Goal: Transaction & Acquisition: Purchase product/service

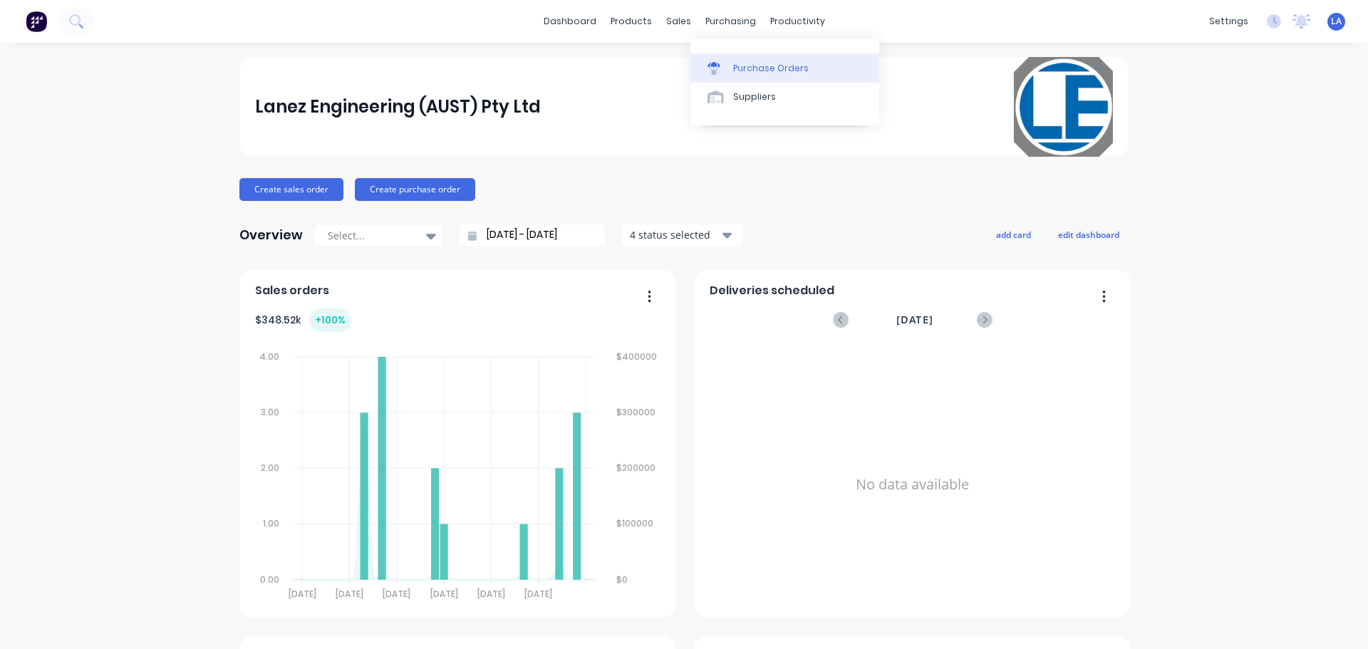
drag, startPoint x: 0, startPoint y: 0, endPoint x: 717, endPoint y: 67, distance: 719.9
click at [717, 67] on icon at bounding box center [714, 68] width 13 height 13
click at [712, 62] on icon at bounding box center [714, 68] width 13 height 13
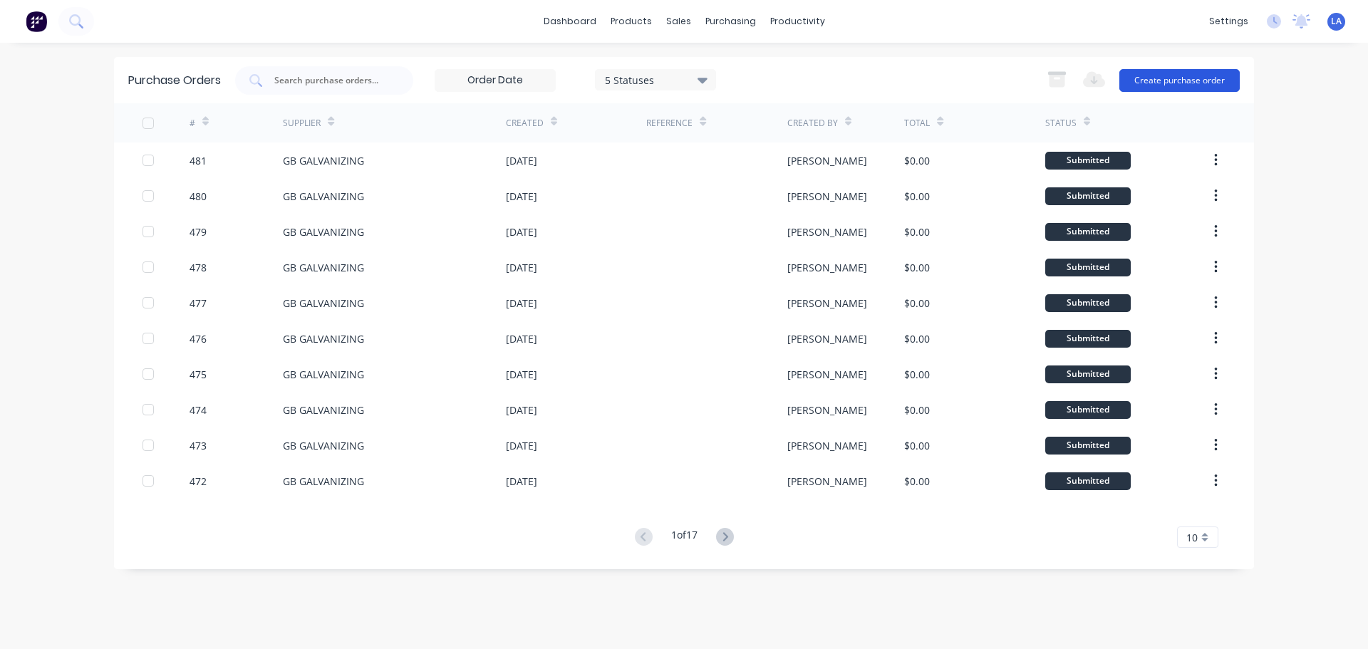
click at [1163, 88] on button "Create purchase order" at bounding box center [1179, 80] width 120 height 23
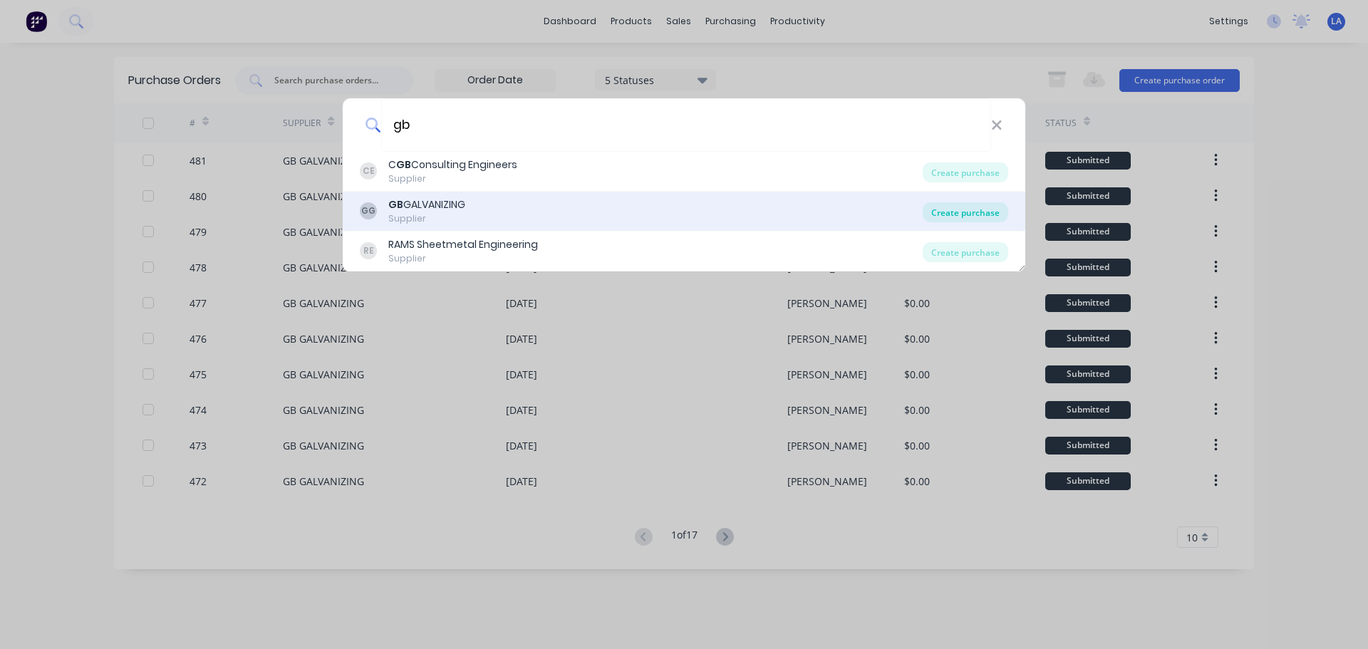
type input "gb"
click at [939, 210] on div "Create purchase" at bounding box center [966, 212] width 86 height 20
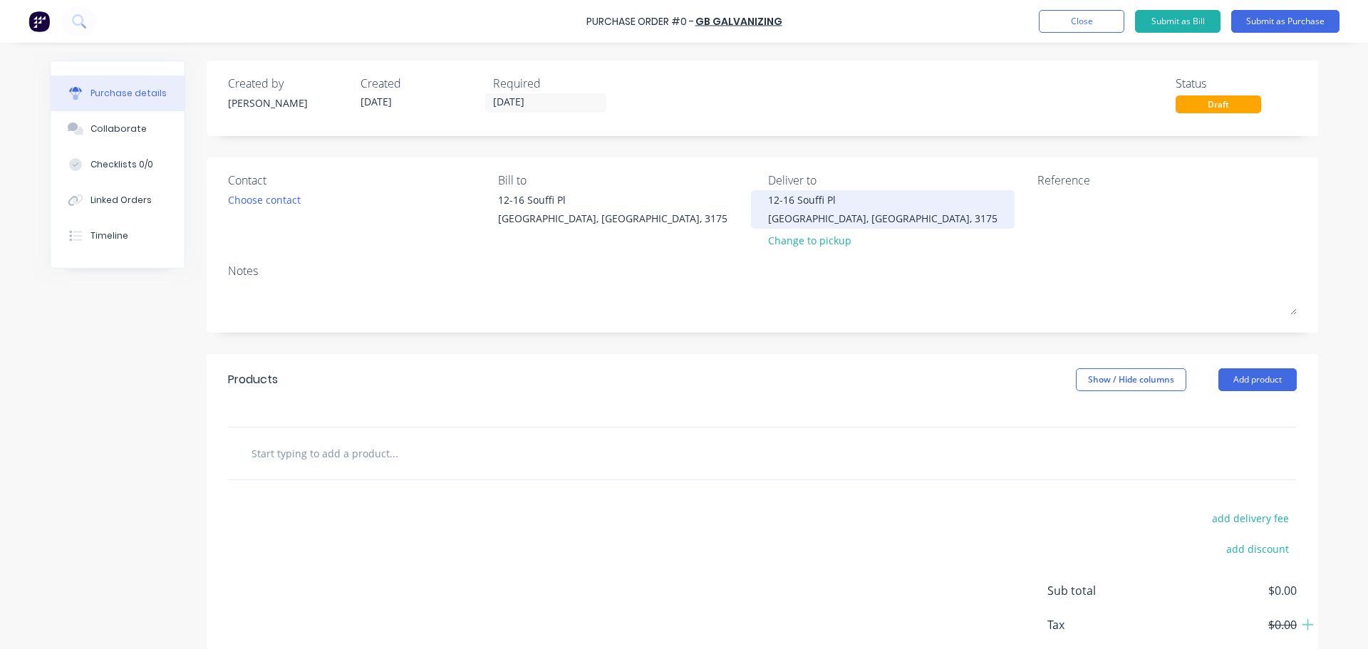
drag, startPoint x: 43, startPoint y: 21, endPoint x: 758, endPoint y: 217, distance: 741.5
click at [712, 248] on div "Bill to [STREET_ADDRESS]" at bounding box center [627, 213] width 259 height 83
click at [340, 464] on input "text" at bounding box center [393, 453] width 285 height 29
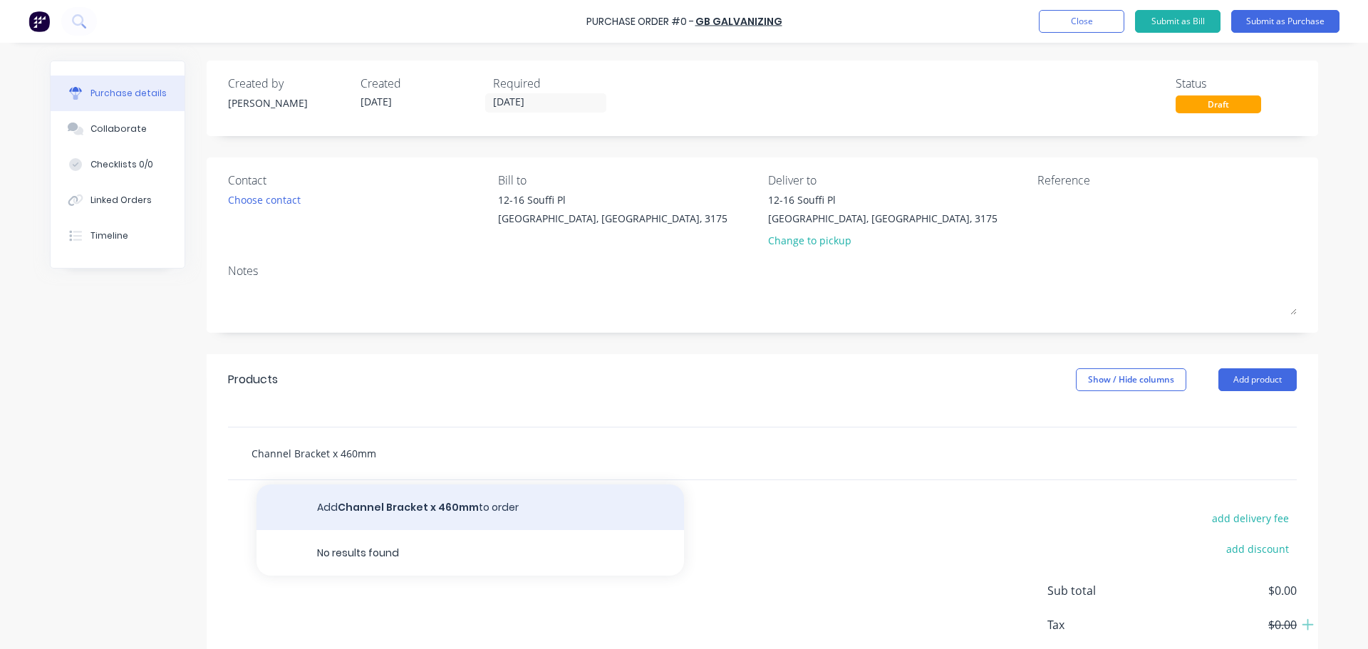
type input "Channel Bracket x 460mm"
click at [396, 509] on button "Add Channel Bracket x 460mm to order" at bounding box center [471, 508] width 428 height 46
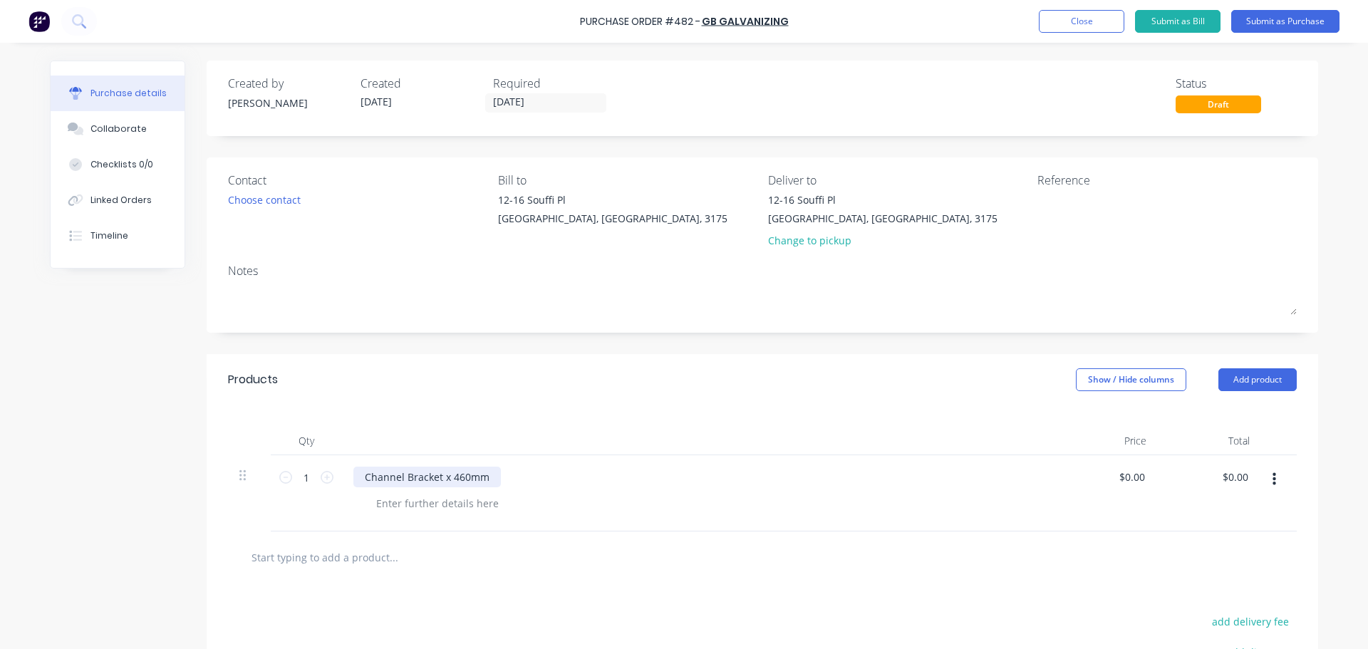
click at [476, 477] on div "Channel Bracket x 460mm" at bounding box center [426, 477] width 147 height 21
click at [461, 480] on div "Channel Bracket x 460mm" at bounding box center [426, 477] width 147 height 21
click at [310, 574] on div at bounding box center [762, 558] width 1069 height 52
click at [318, 561] on input "text" at bounding box center [393, 557] width 285 height 29
type input "Channel Bracket x 360mm"
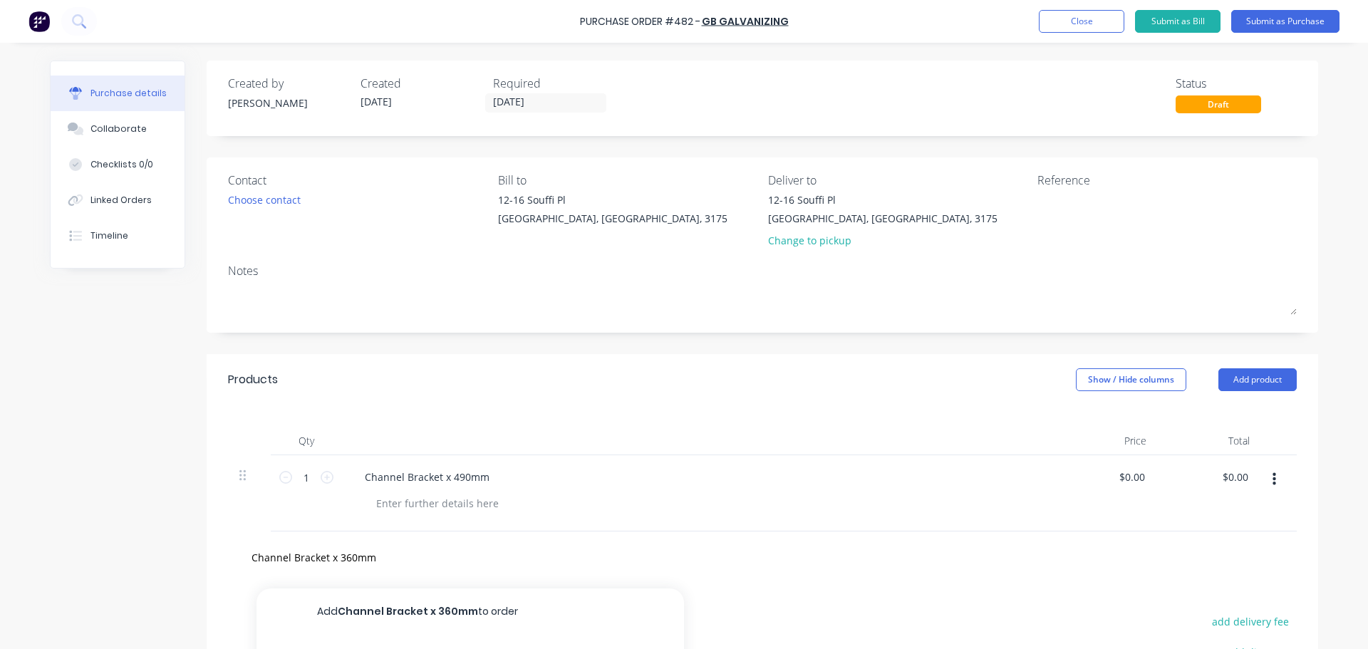
click at [376, 622] on button "Add Channel Bracket x 360mm to order" at bounding box center [471, 612] width 428 height 46
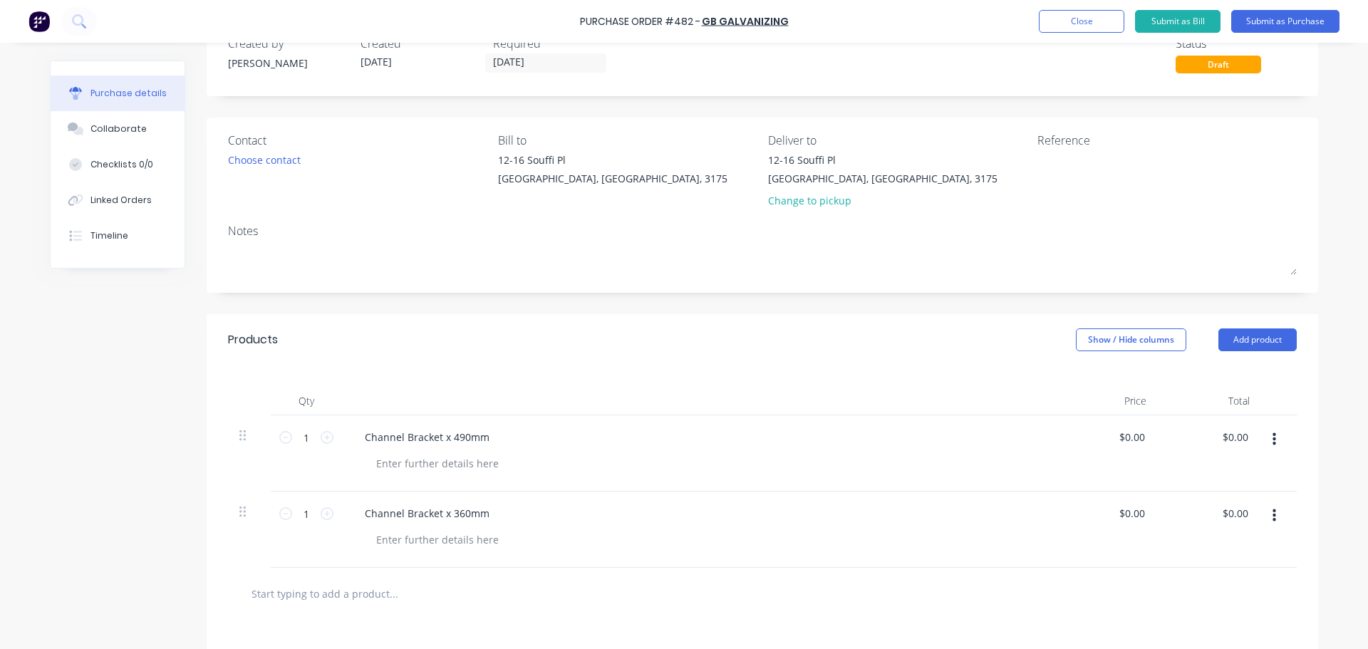
scroll to position [71, 0]
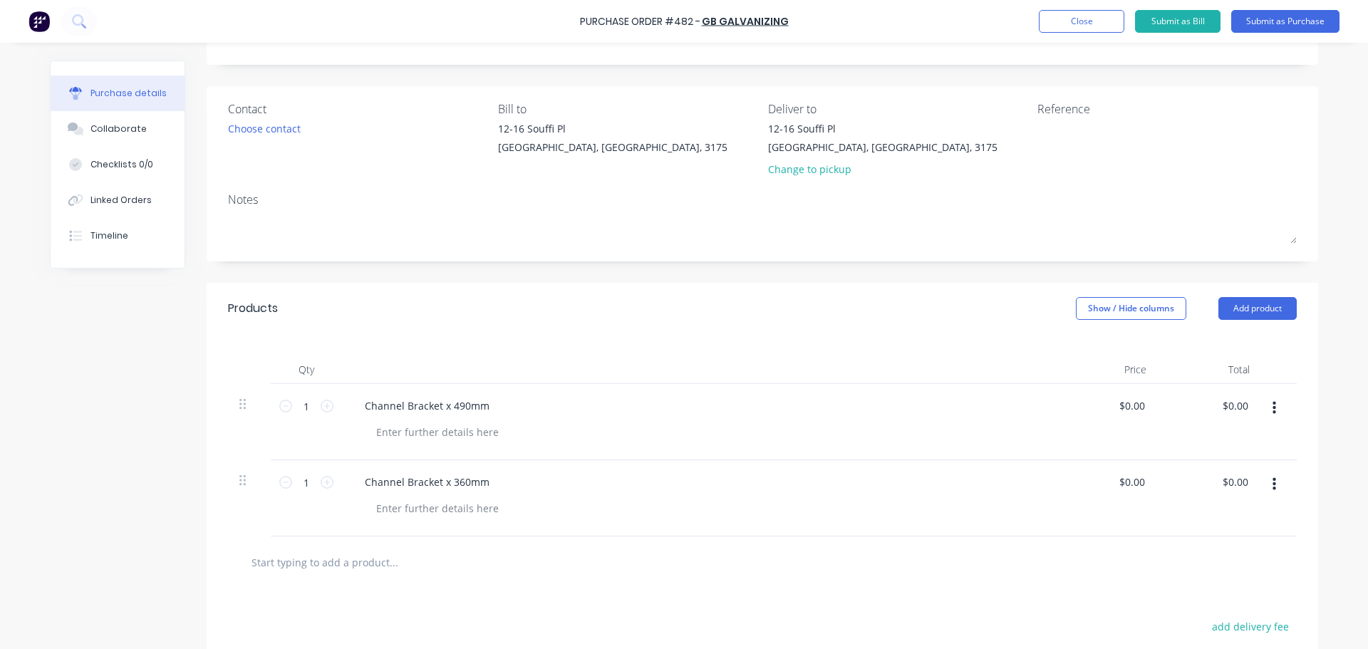
click at [361, 562] on input "text" at bounding box center [393, 562] width 285 height 29
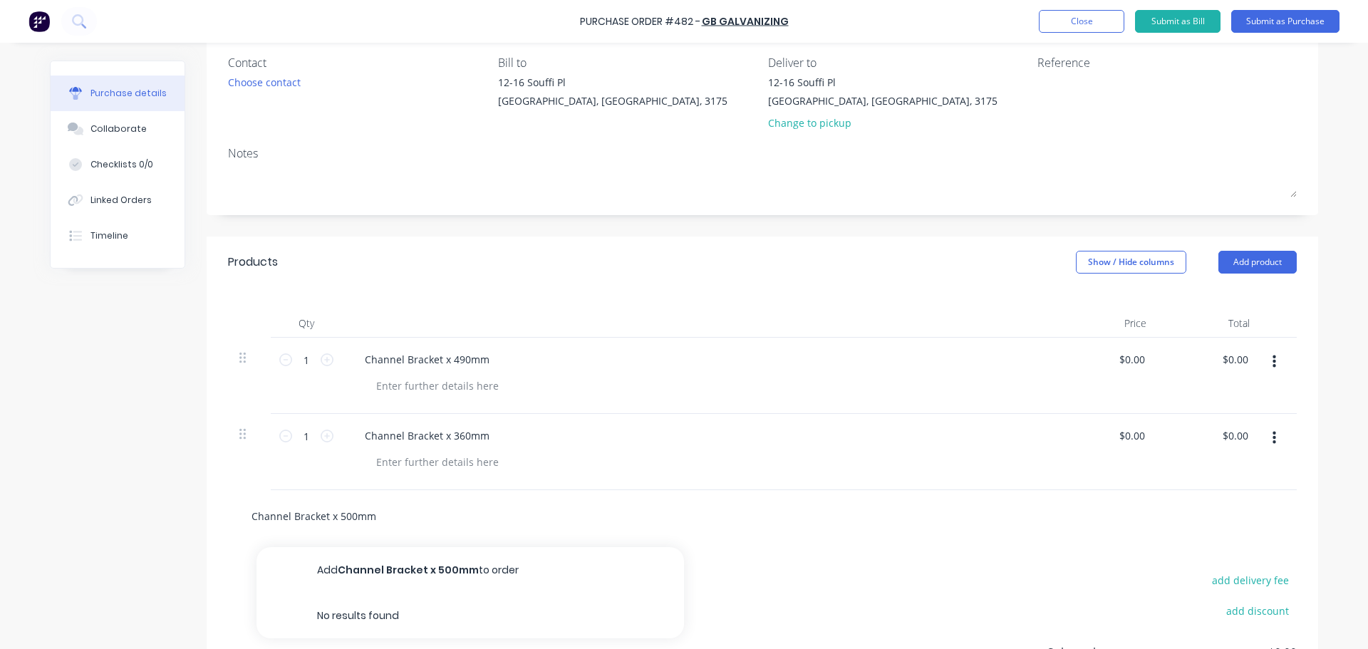
scroll to position [143, 0]
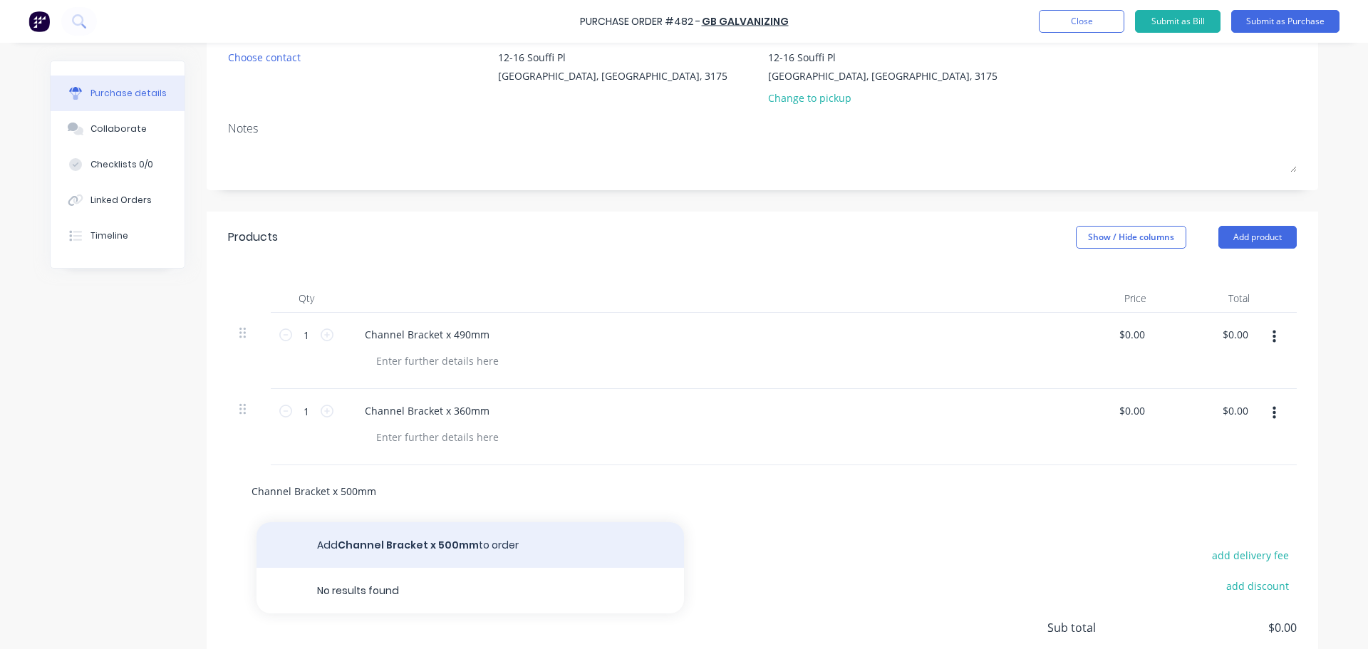
type input "Channel Bracket x 500mm"
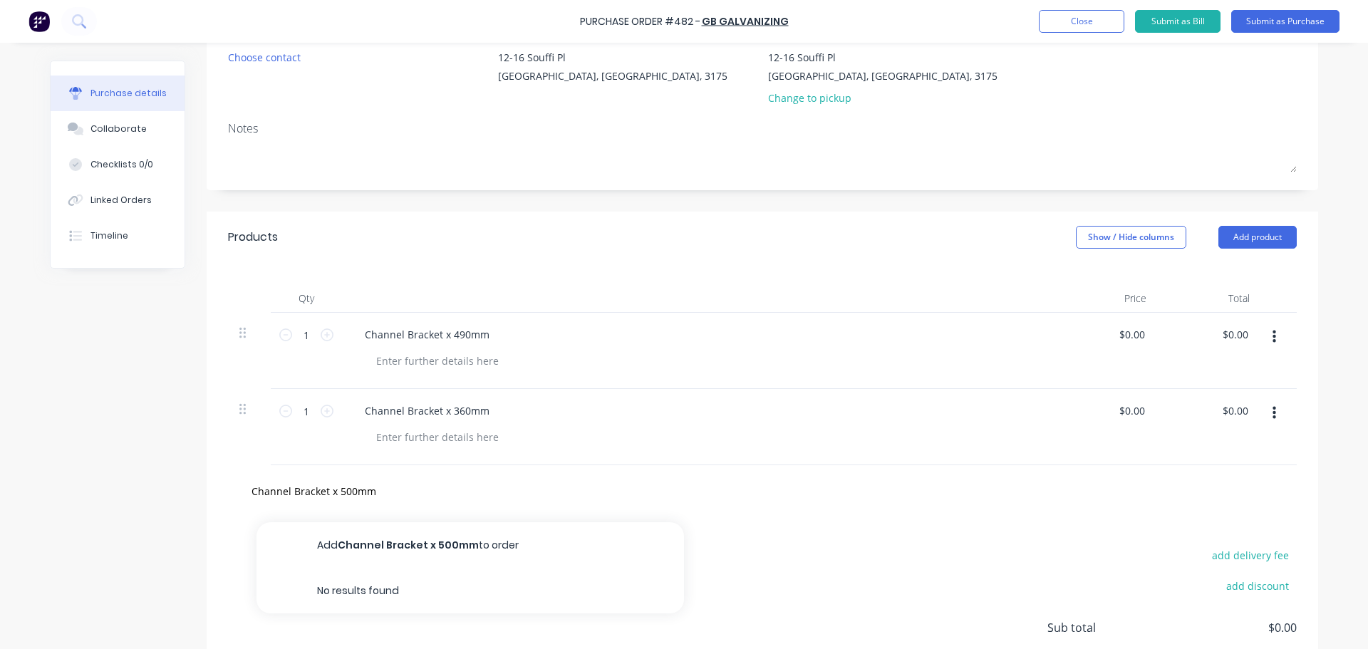
click at [343, 549] on button "Add Channel Bracket x 500mm to order" at bounding box center [471, 545] width 428 height 46
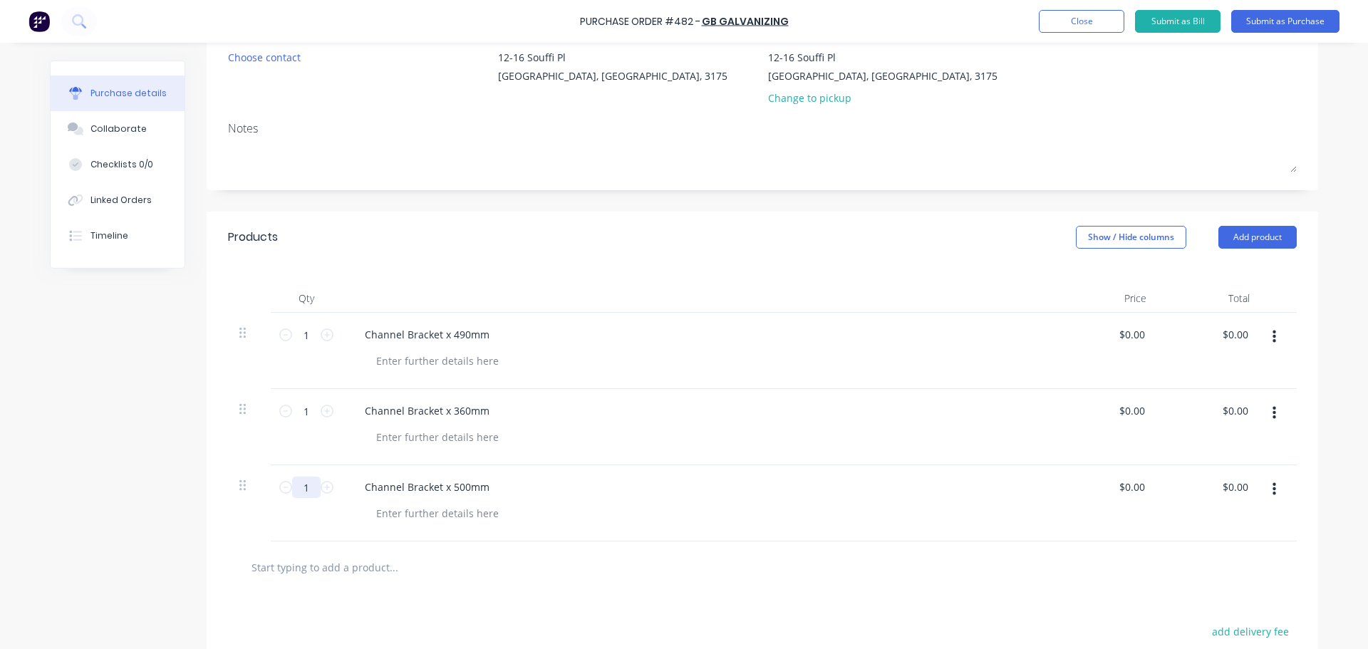
click at [296, 492] on input "1" at bounding box center [306, 487] width 29 height 21
type input "1"
type input "10"
click at [308, 555] on input "text" at bounding box center [393, 567] width 285 height 29
type input "Channel Bracket x"
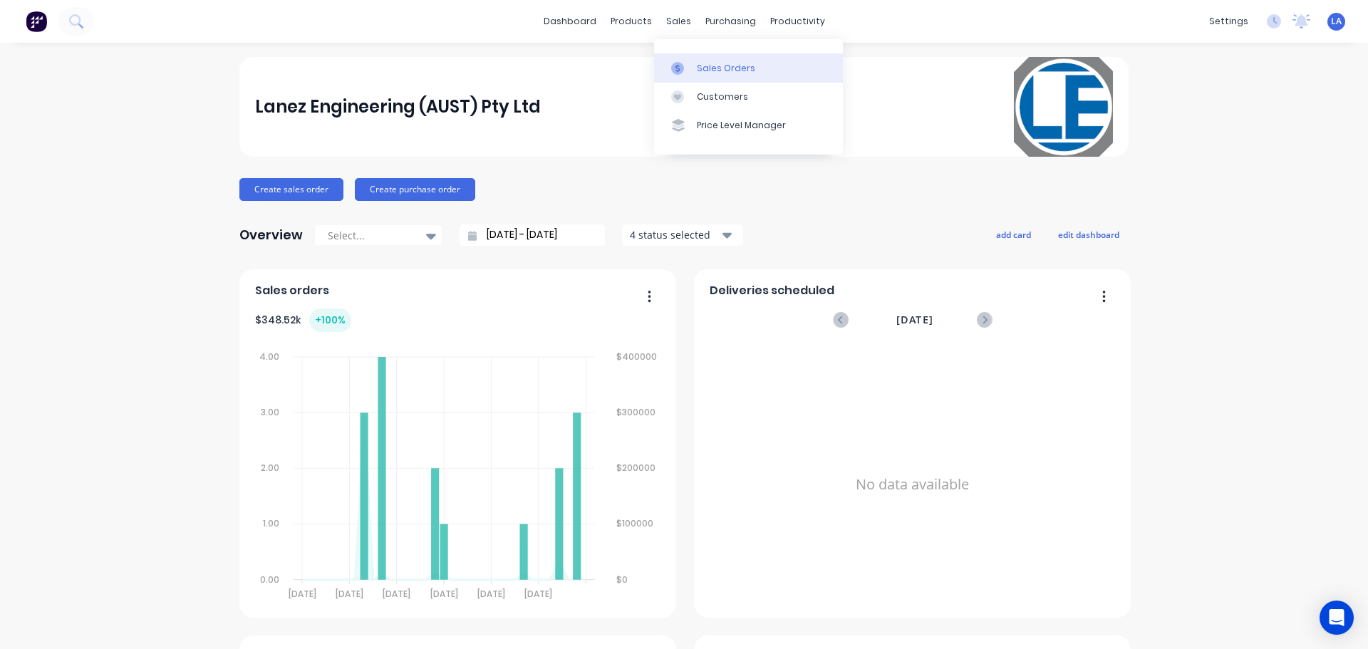
click at [675, 66] on icon at bounding box center [677, 68] width 13 height 13
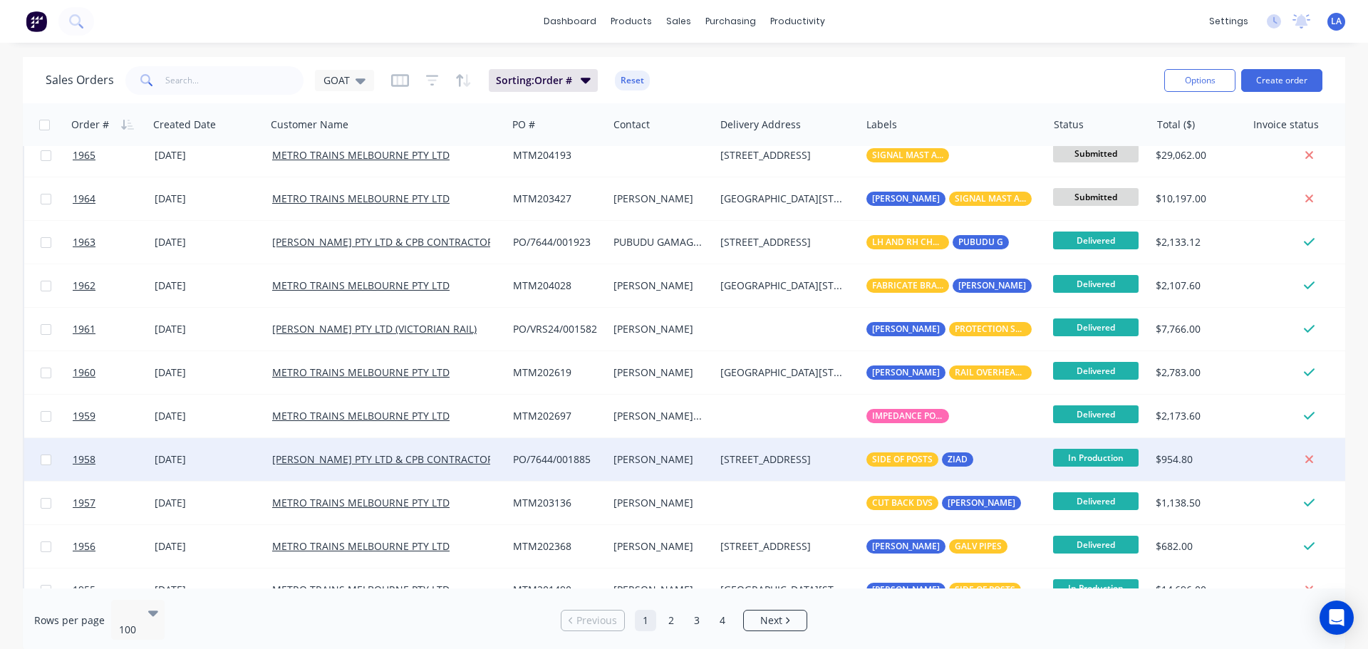
scroll to position [214, 0]
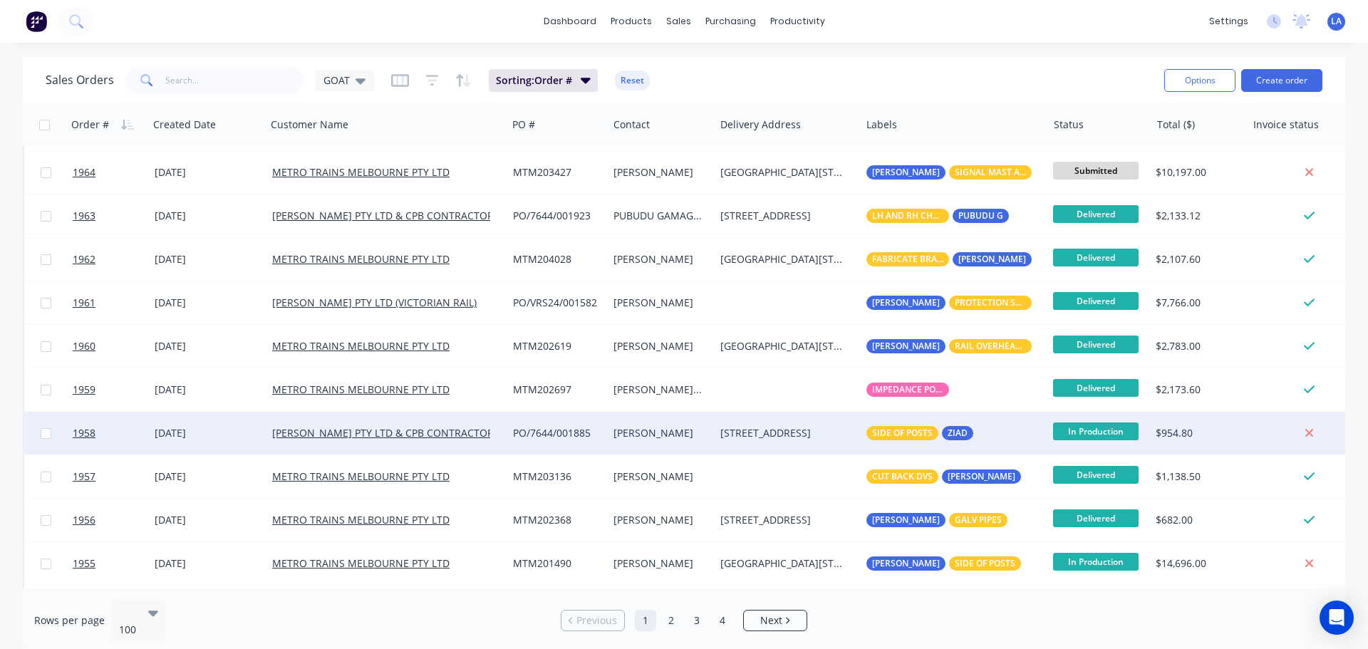
click at [773, 438] on div "1-39 HOBSONS ROAD KENSINGTON Victoria Australia 3031" at bounding box center [784, 433] width 128 height 14
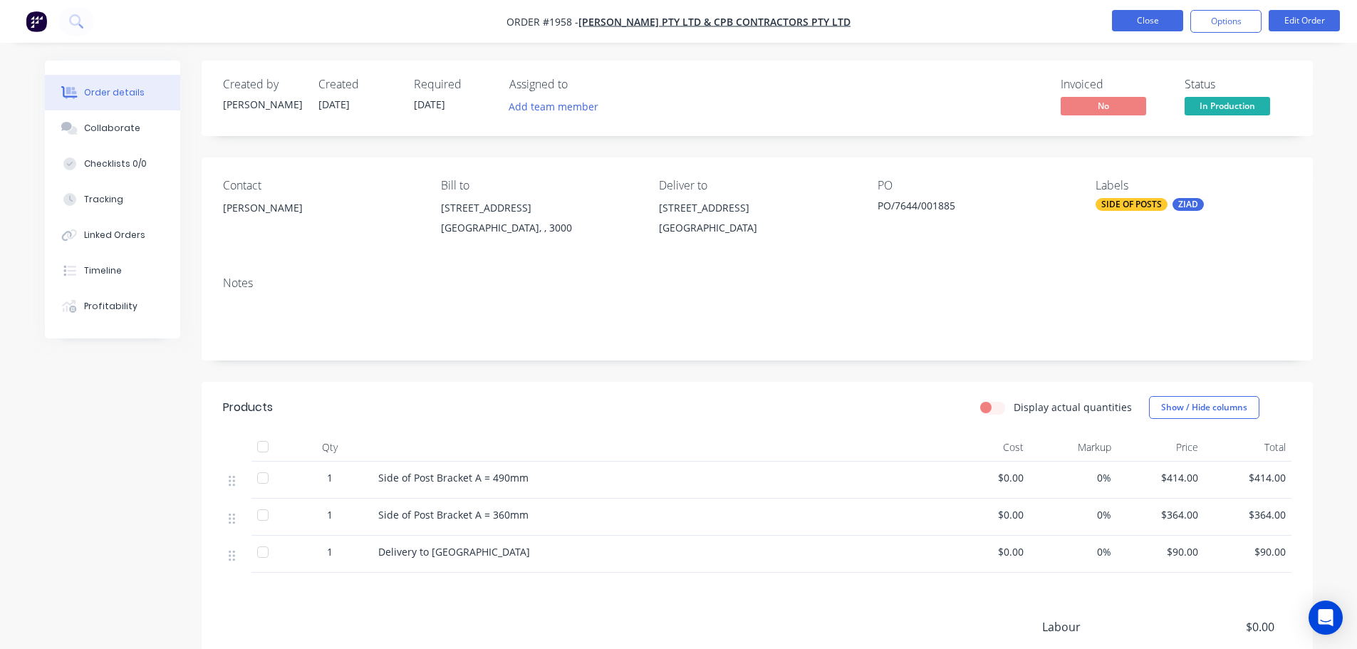
click at [1136, 24] on button "Close" at bounding box center [1147, 20] width 71 height 21
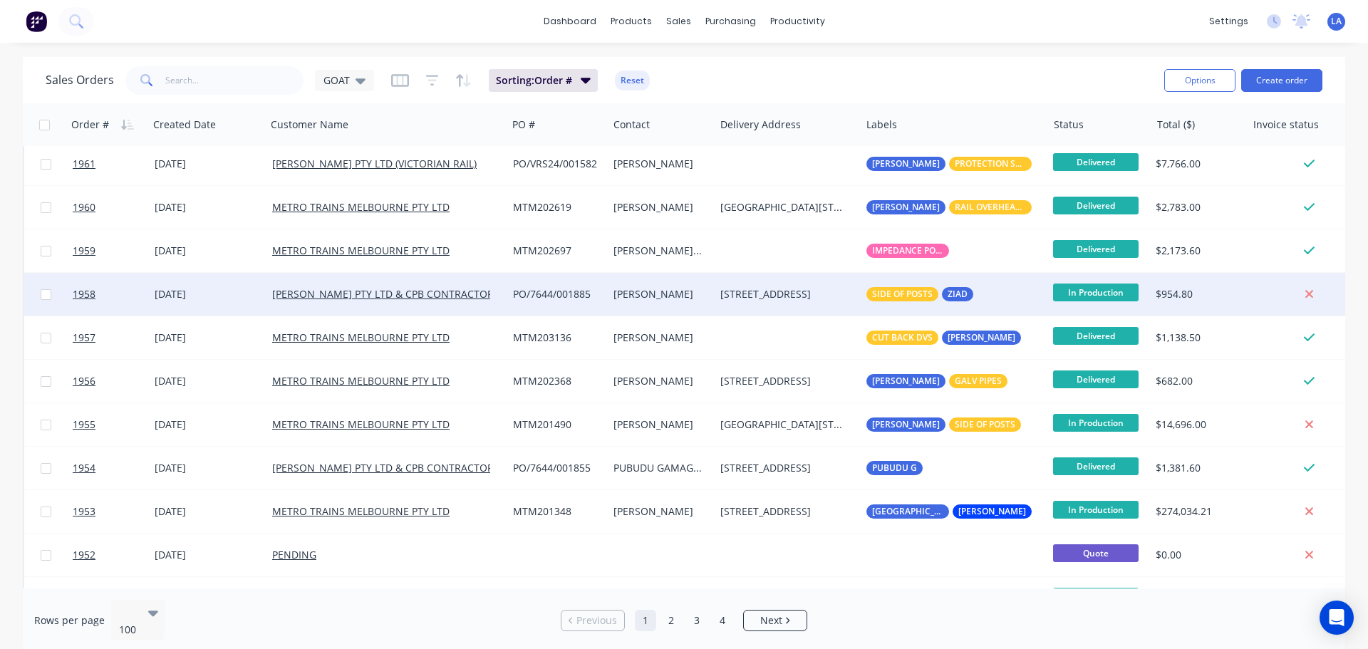
scroll to position [356, 0]
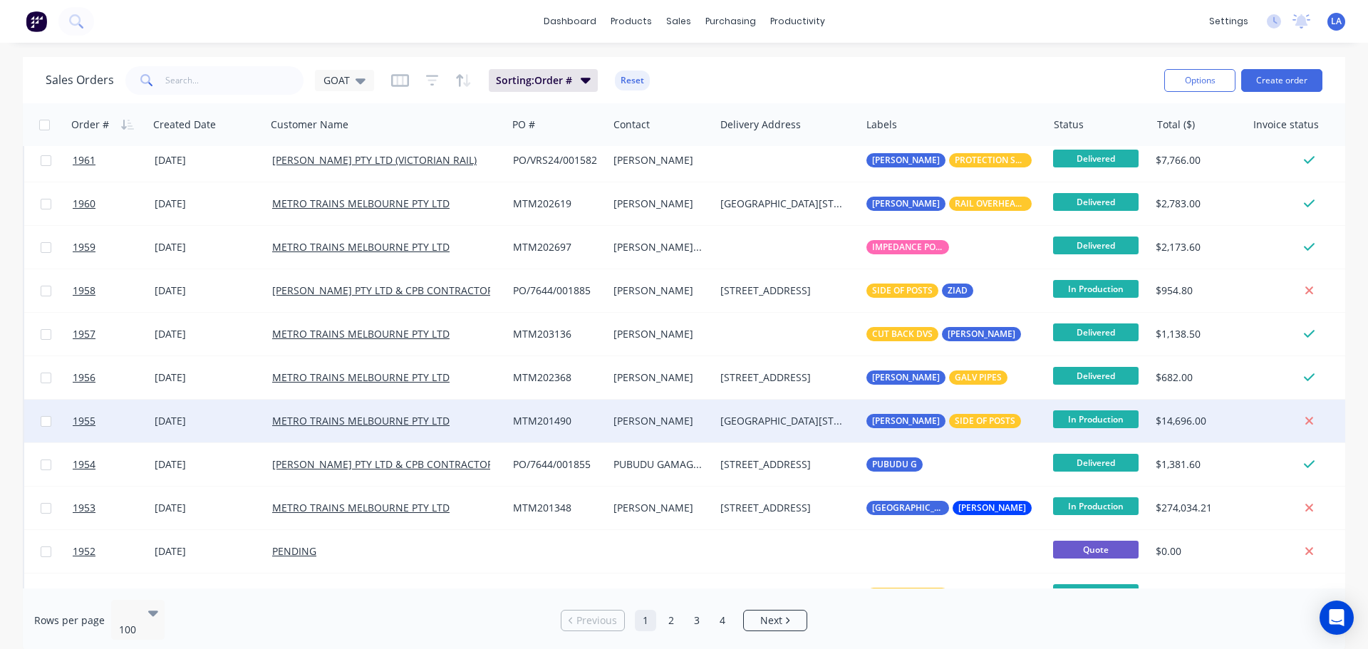
click at [248, 425] on div "04 Aug 2025" at bounding box center [208, 421] width 106 height 14
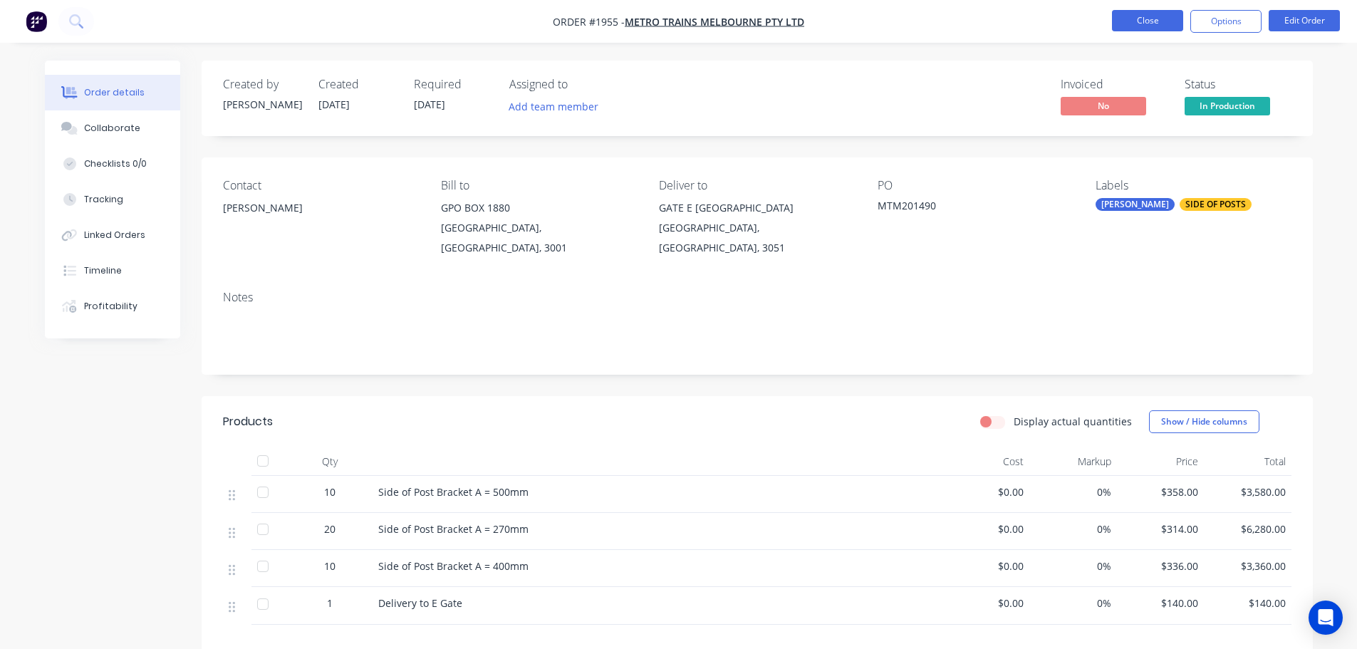
drag, startPoint x: 1094, startPoint y: 22, endPoint x: 1134, endPoint y: 21, distance: 39.9
click at [1095, 22] on nav "Order #1955 - METRO TRAINS MELBOURNE PTY LTD Close Options Edit Order" at bounding box center [678, 21] width 1357 height 43
click at [1134, 21] on button "Close" at bounding box center [1147, 20] width 71 height 21
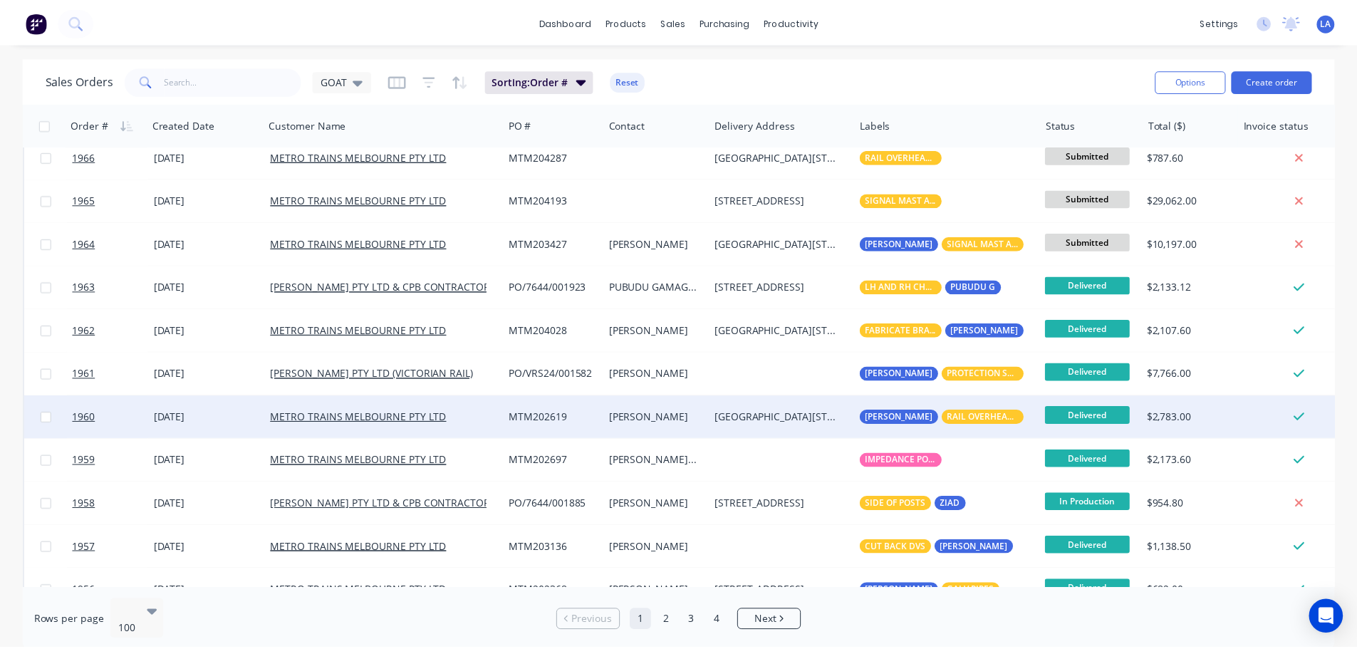
scroll to position [214, 0]
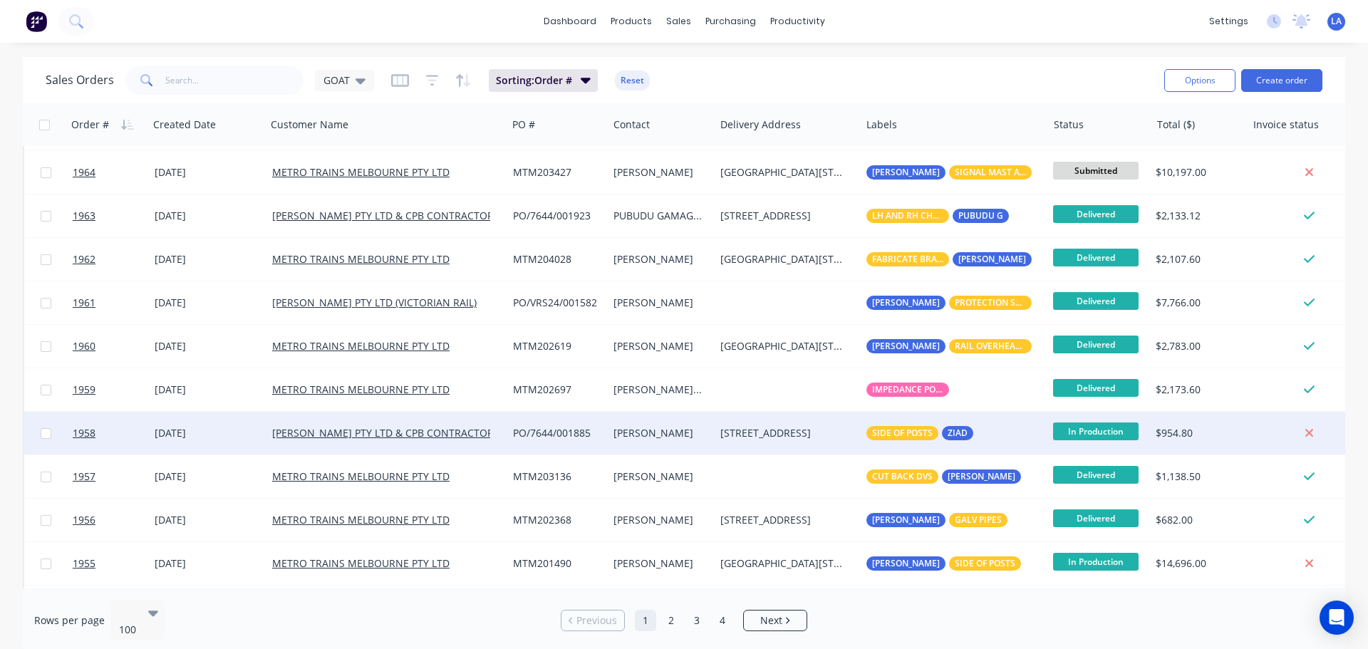
click at [747, 420] on div "1-39 HOBSONS ROAD KENSINGTON Victoria Australia 3031" at bounding box center [788, 433] width 146 height 43
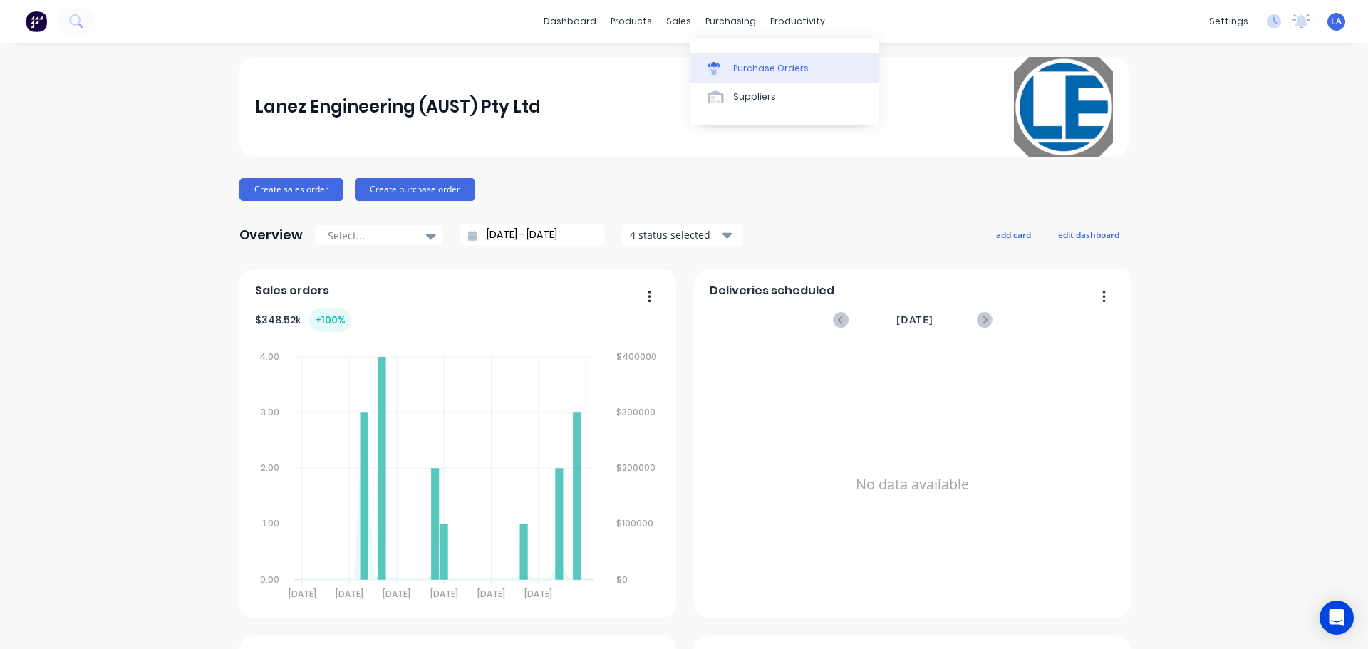
click at [718, 58] on link "Purchase Orders" at bounding box center [784, 67] width 189 height 29
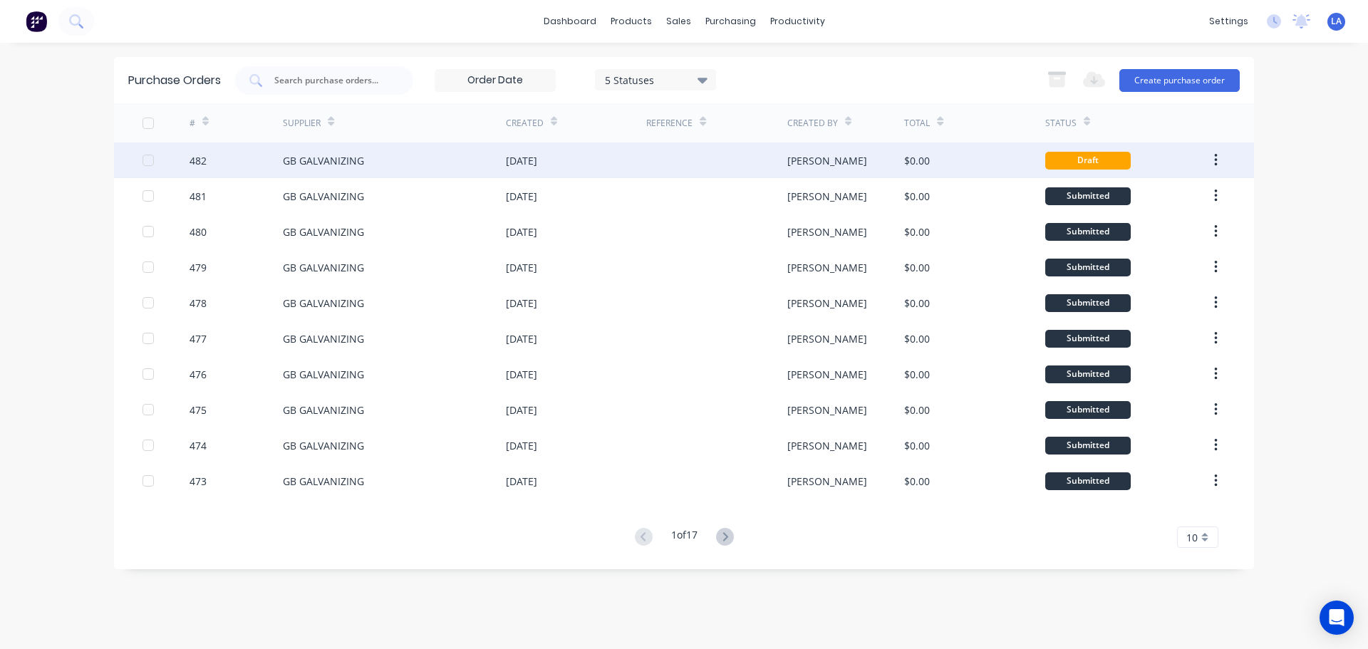
click at [605, 152] on div "29 Aug 2025" at bounding box center [576, 161] width 140 height 36
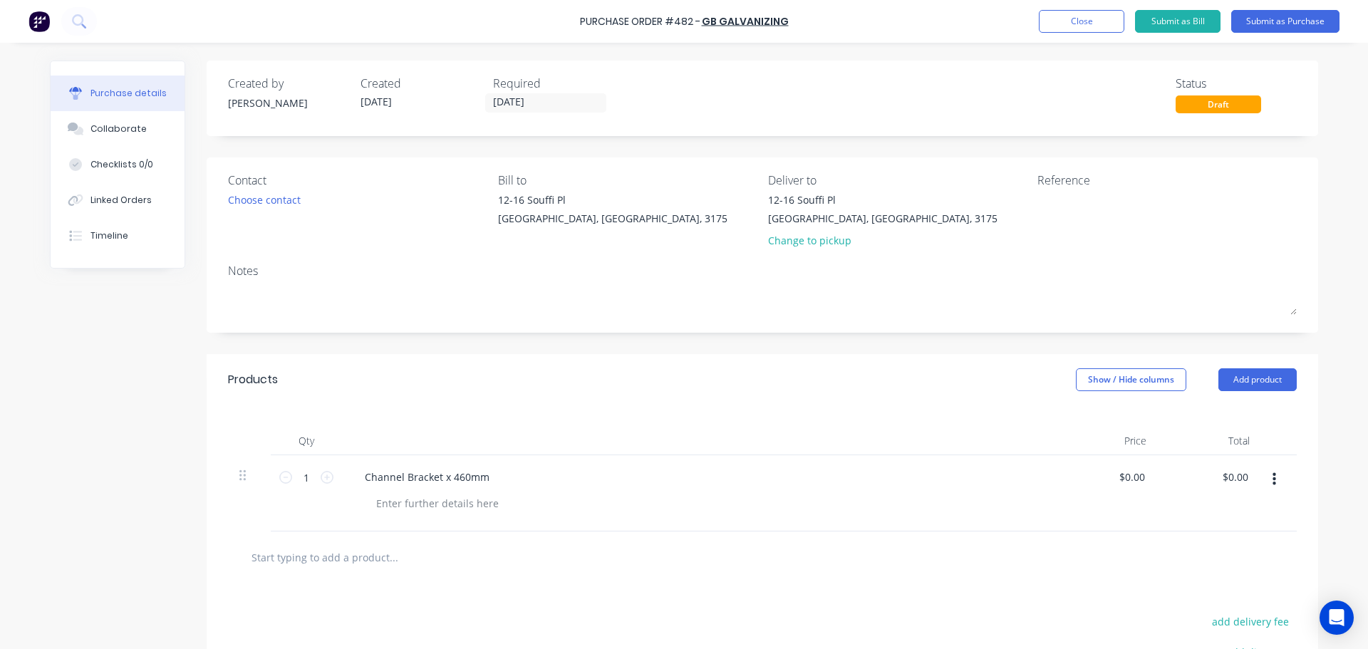
click at [1258, 479] on button "button" at bounding box center [1274, 480] width 33 height 26
click at [461, 472] on div "Channel Bracket x 460mm" at bounding box center [426, 477] width 147 height 21
click at [292, 475] on input "1" at bounding box center [306, 477] width 29 height 21
type input "10"
click at [315, 557] on input "text" at bounding box center [393, 557] width 285 height 29
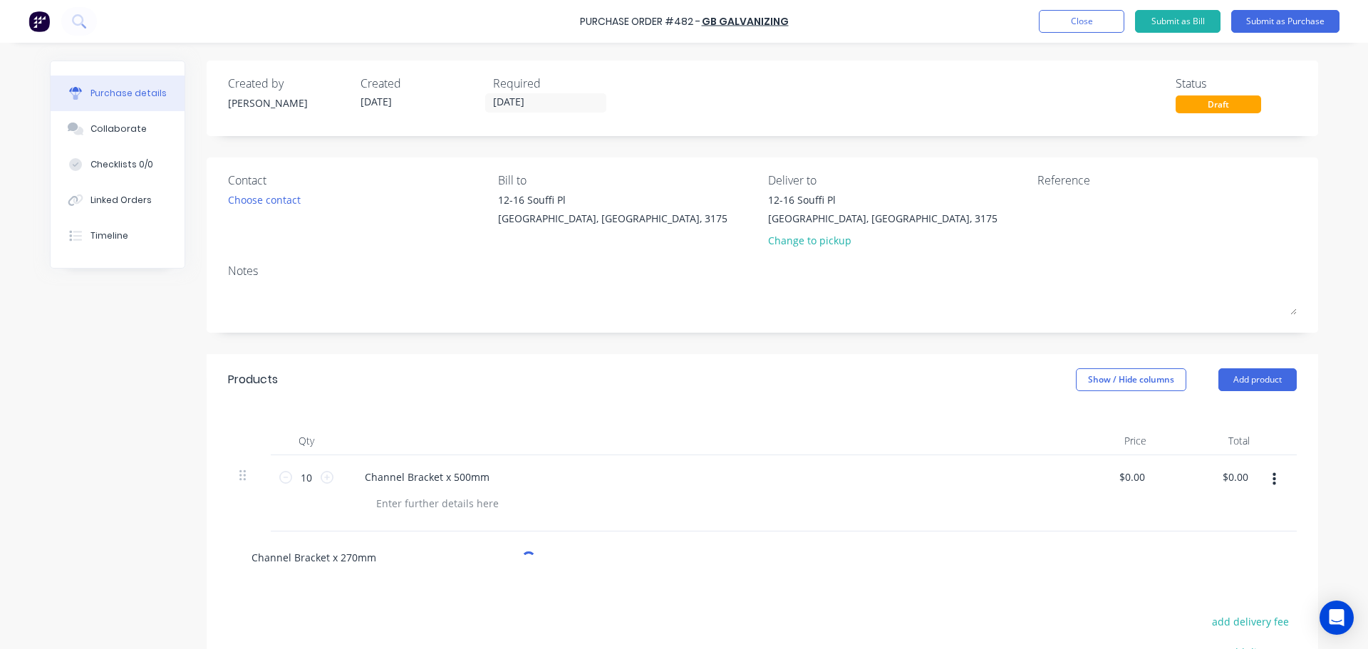
type input "Channel Bracket x 270mm"
click at [306, 557] on input "1" at bounding box center [306, 553] width 29 height 21
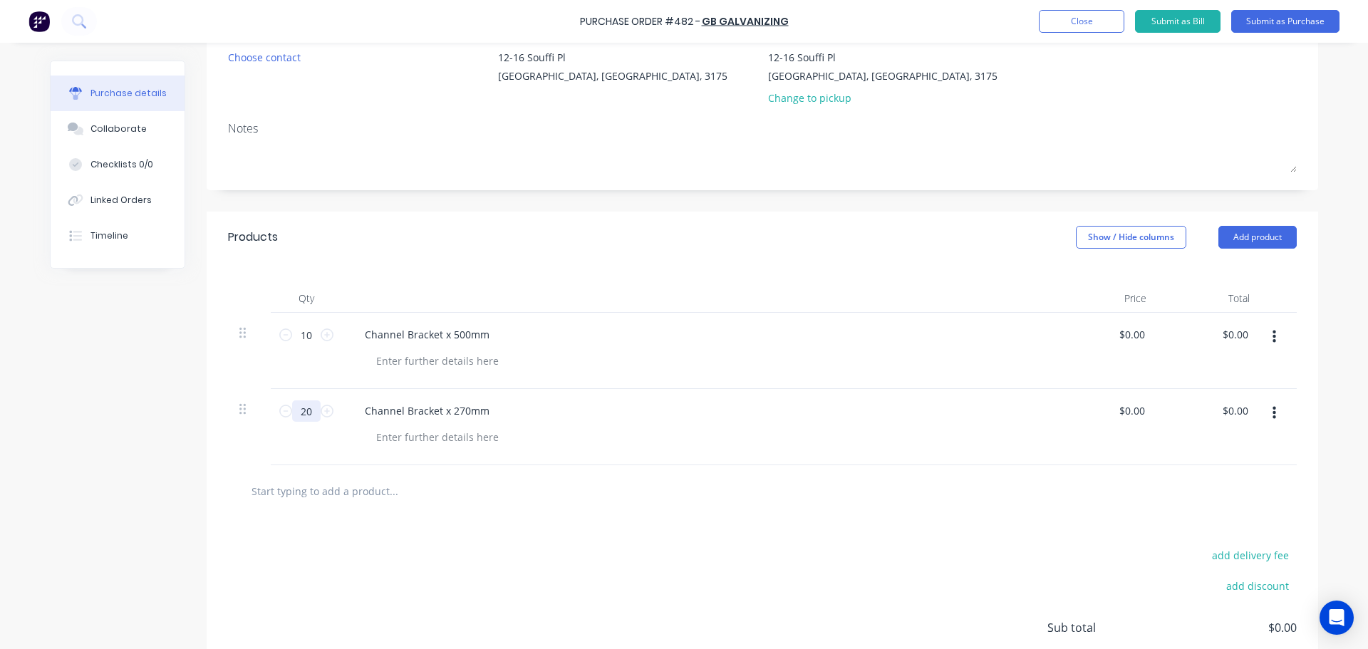
type input "20"
click at [337, 499] on input "text" at bounding box center [393, 491] width 285 height 29
click at [279, 491] on input "Channale Bracket x" at bounding box center [393, 491] width 285 height 29
click at [393, 495] on input "Channel Bracket x" at bounding box center [393, 491] width 285 height 29
type input "Channel Bracket x 400mm"
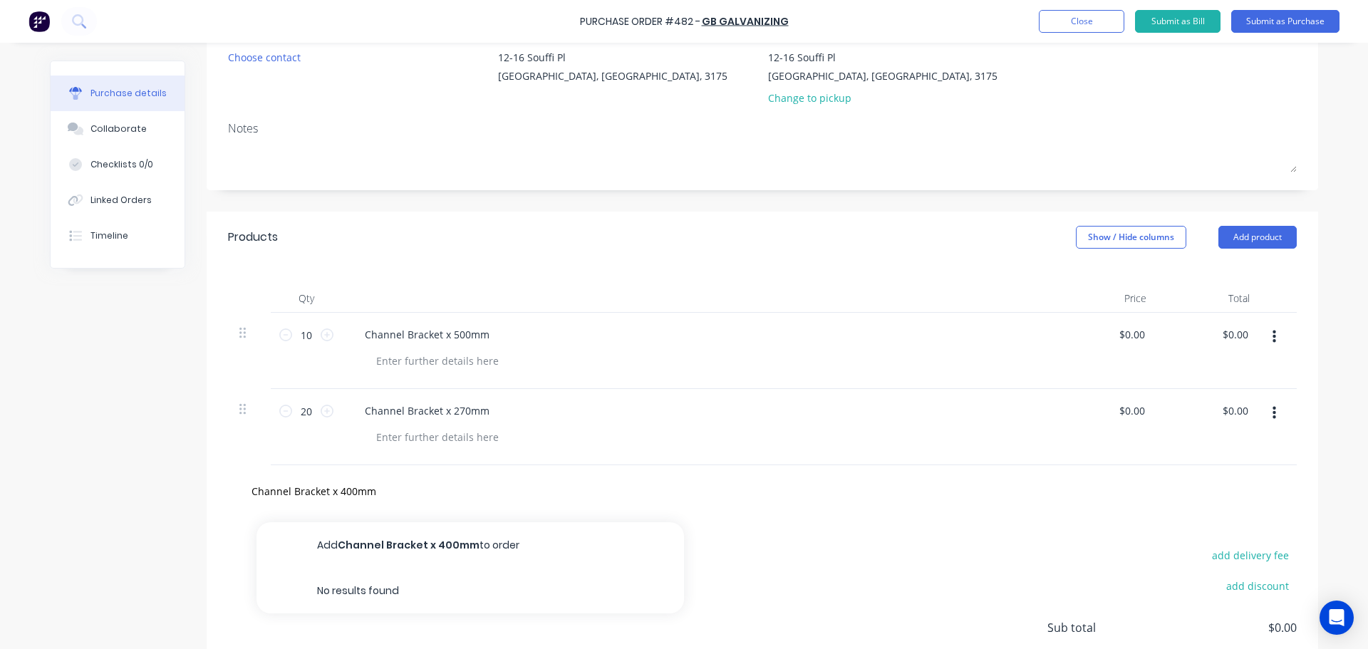
click at [407, 522] on div "add delivery fee add discount Sub total $0.00 Tax $0.00 Total $0.00" at bounding box center [763, 634] width 1112 height 234
click at [391, 492] on input "Channel Bracket x 400mm" at bounding box center [393, 491] width 285 height 29
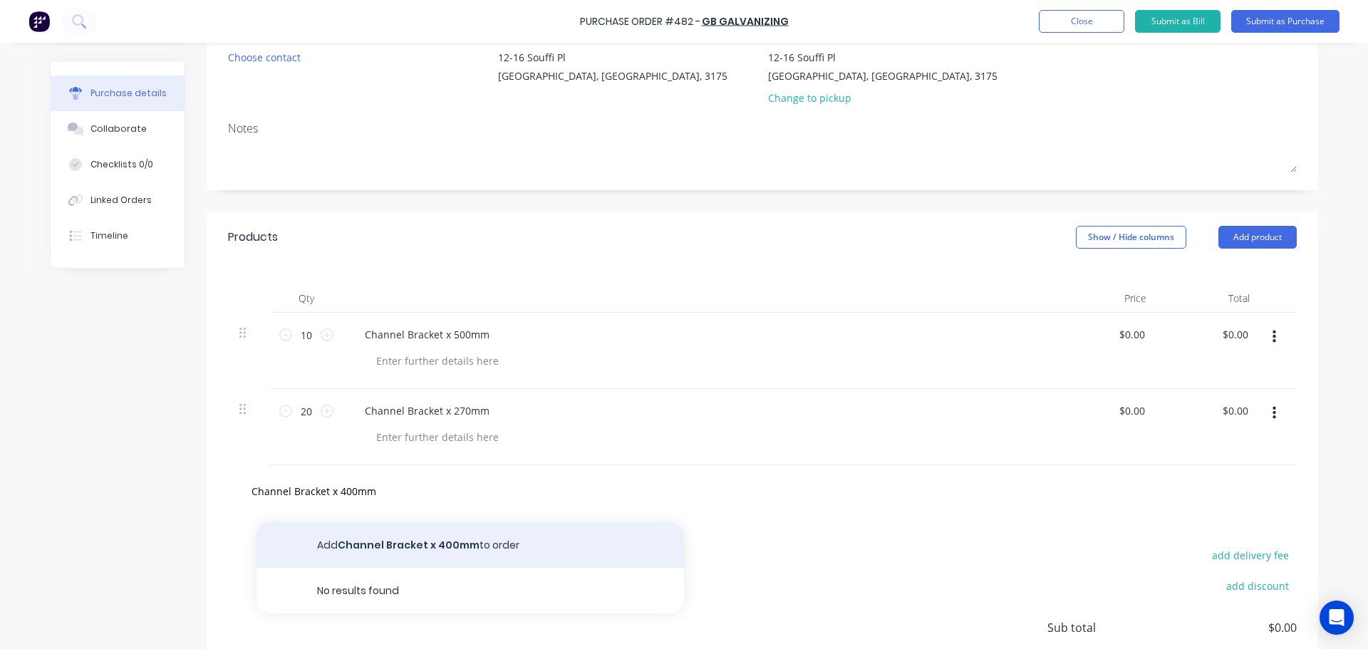
click at [398, 554] on button "Add Channel Bracket x 400mm to order" at bounding box center [471, 545] width 428 height 46
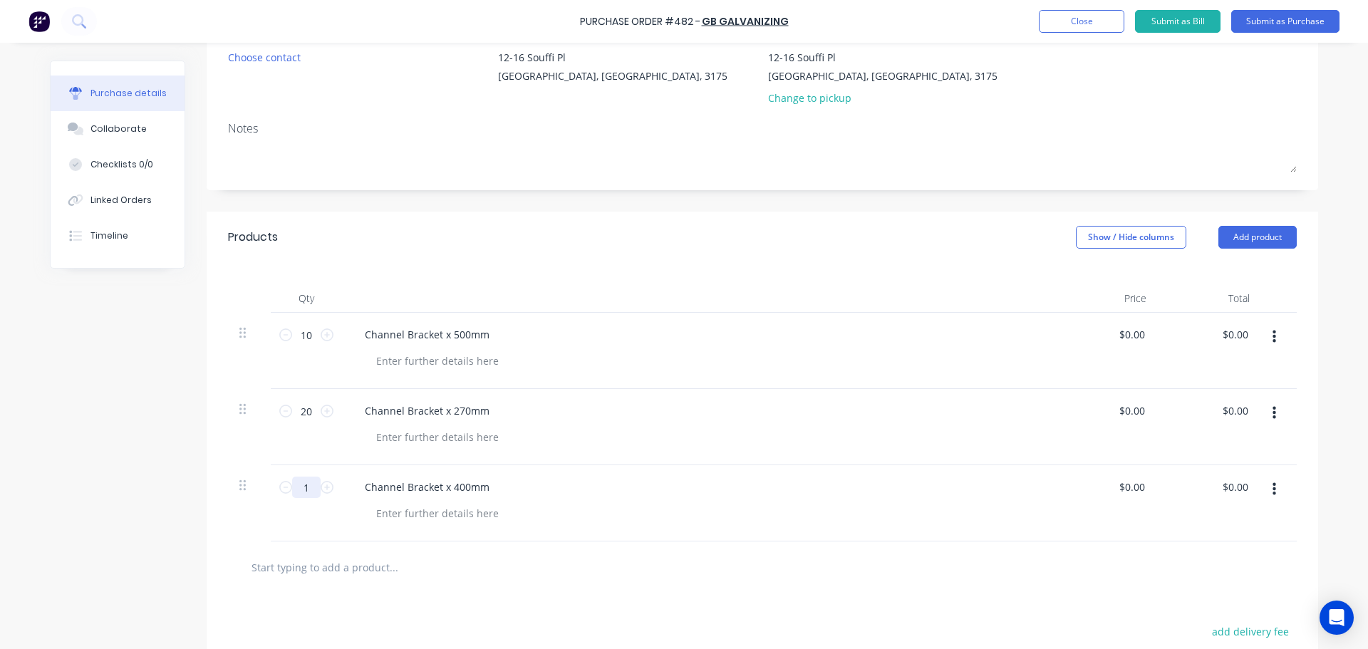
click at [304, 484] on input "1" at bounding box center [306, 487] width 29 height 21
type input "10"
click at [377, 564] on input "text" at bounding box center [393, 567] width 285 height 29
type input "Chnnel Bracket x 490mm"
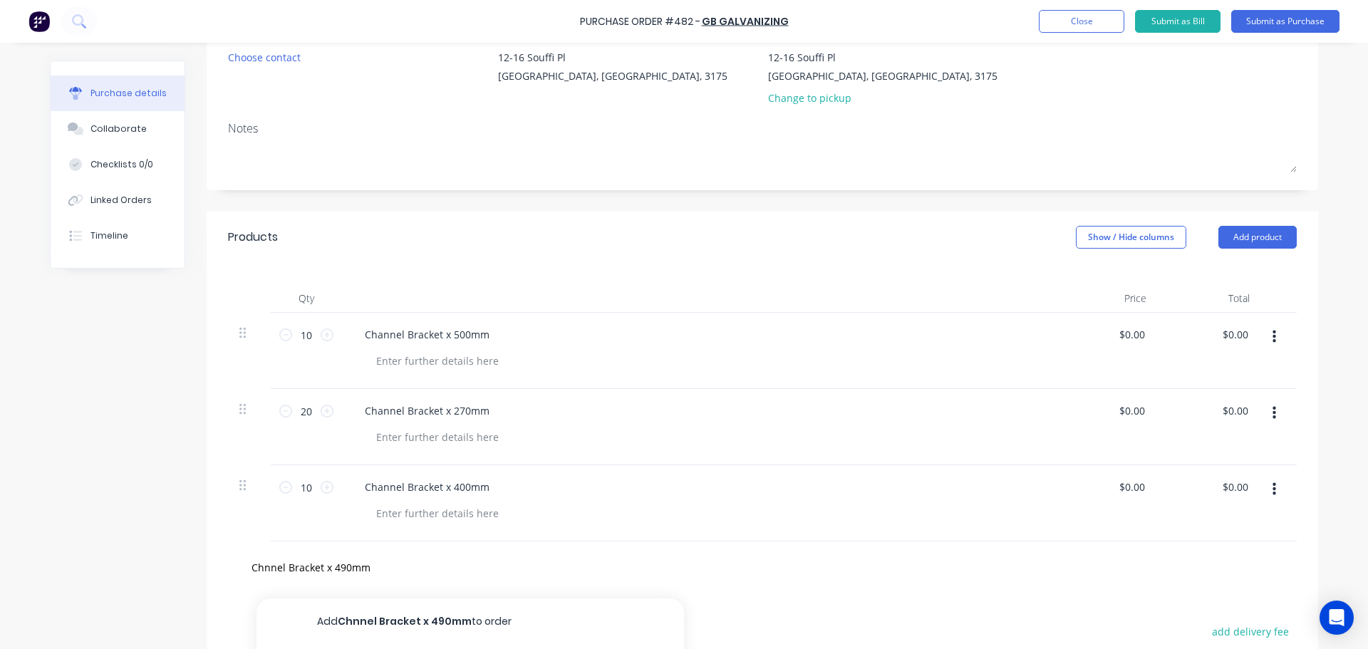
click at [366, 616] on button "Add Chnnel Bracket x 490mm to order" at bounding box center [471, 622] width 428 height 46
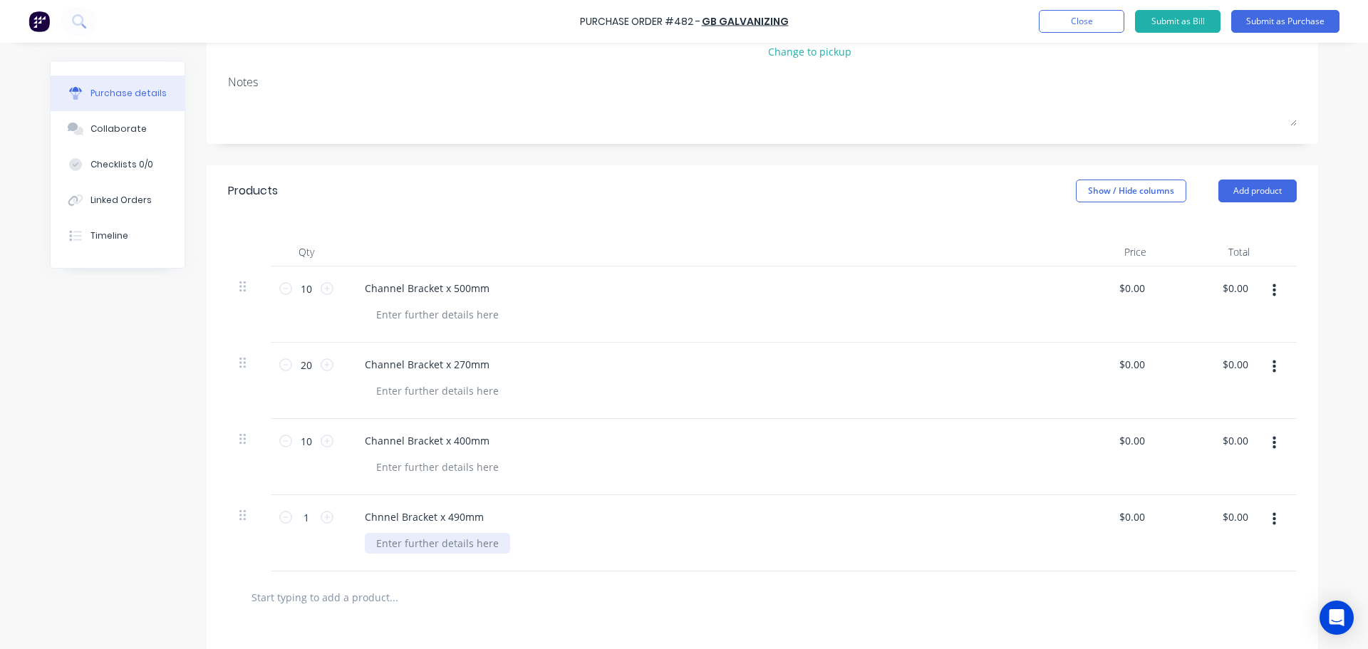
scroll to position [214, 0]
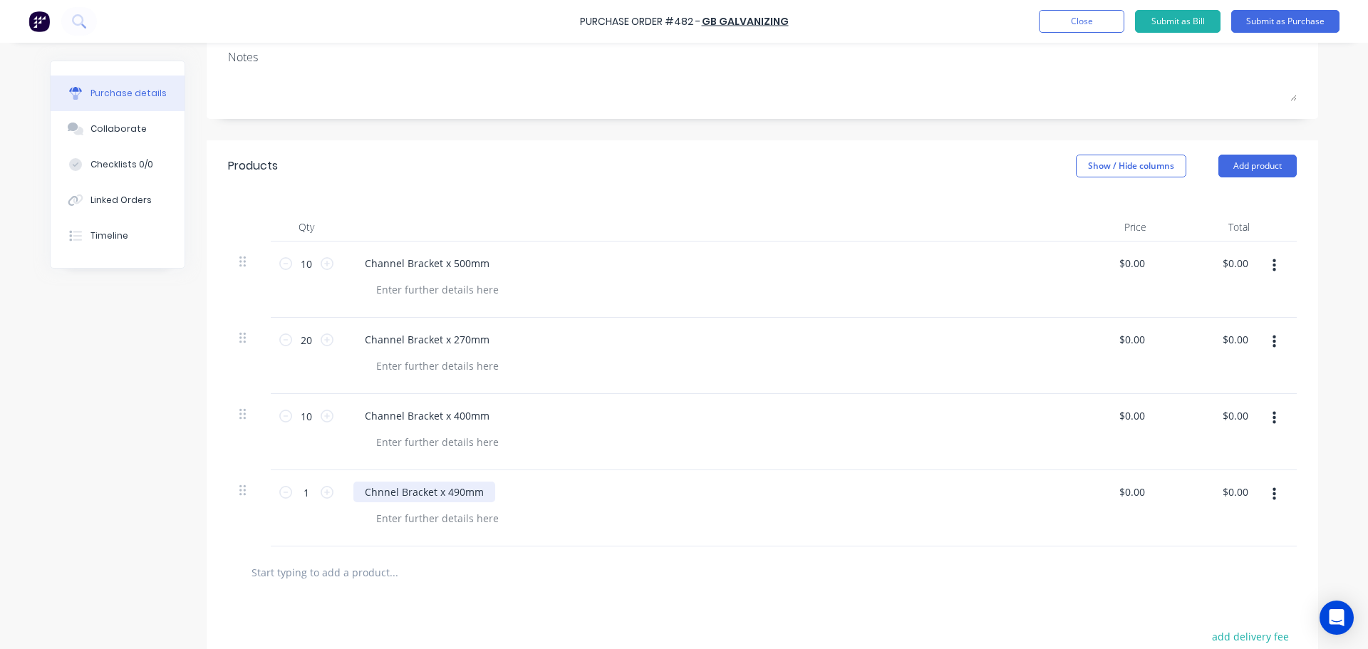
click at [376, 494] on div "Chnnel Bracket x 490mm" at bounding box center [424, 492] width 142 height 21
click at [371, 492] on div "Chnnel Bracket x 490mm" at bounding box center [424, 492] width 142 height 21
click at [377, 572] on input "text" at bounding box center [393, 572] width 285 height 29
click at [356, 576] on input "text" at bounding box center [393, 572] width 285 height 29
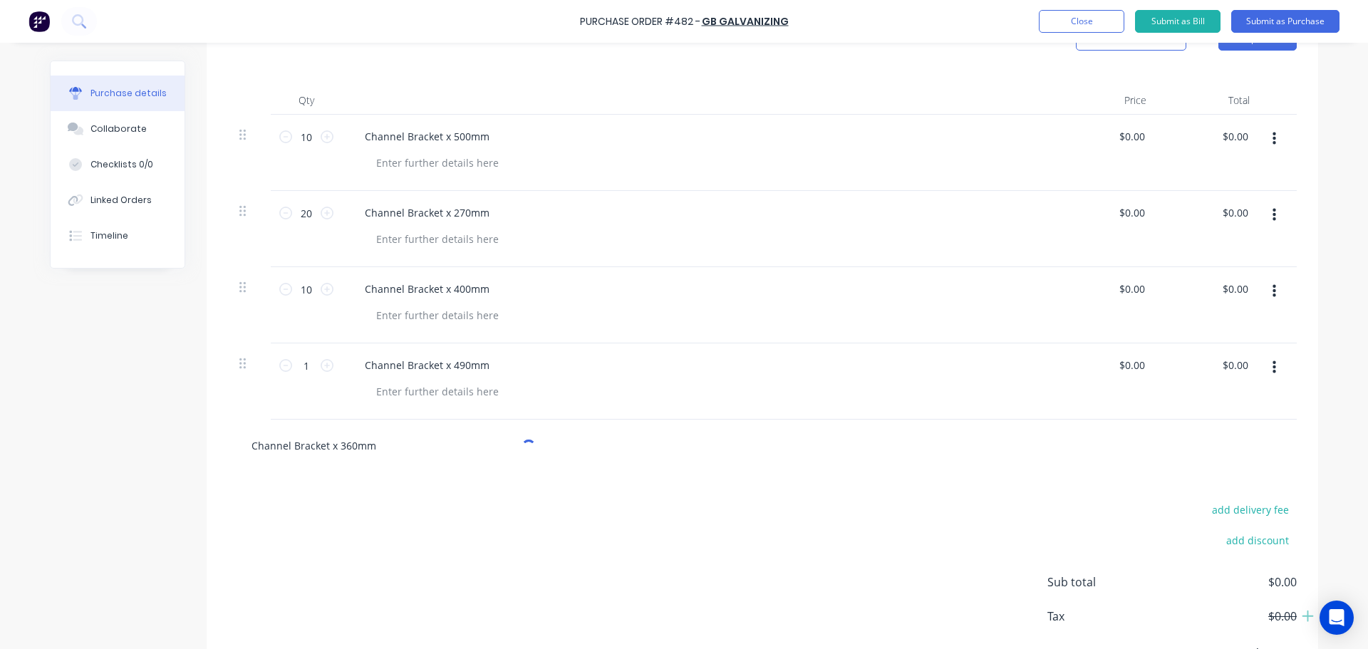
scroll to position [356, 0]
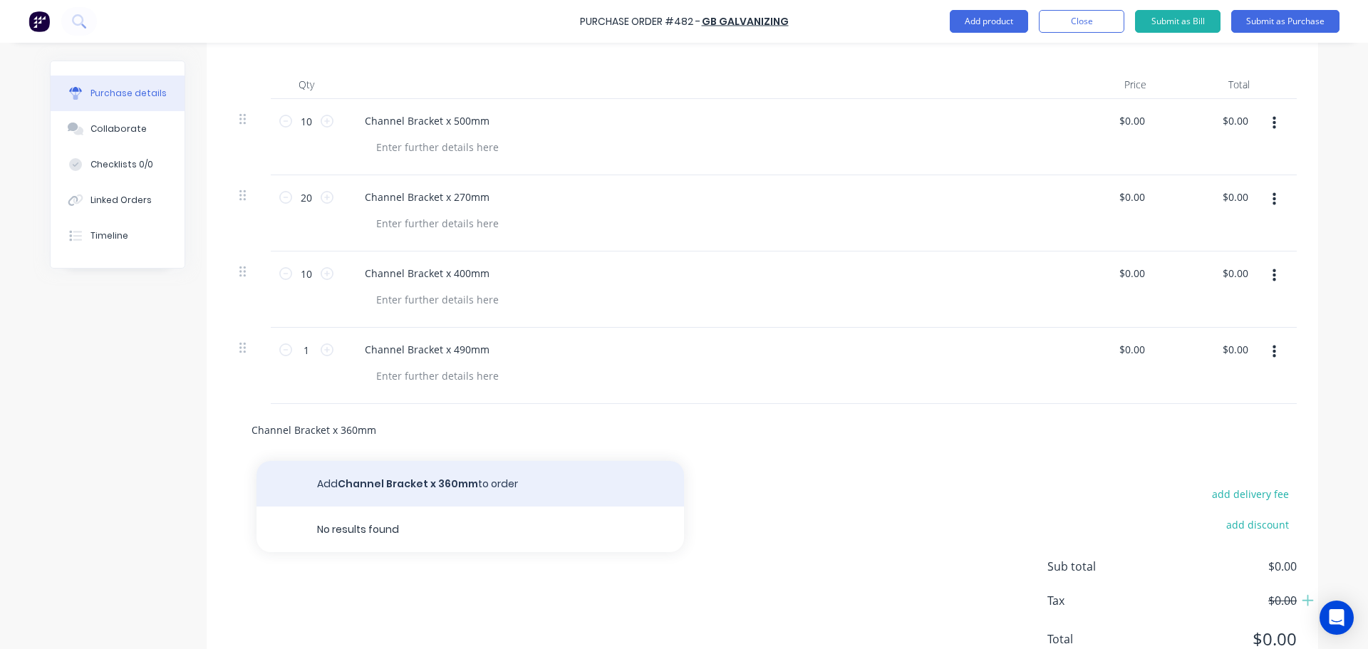
type input "Channel Bracket x 360mm"
click at [420, 492] on button "Add Channel Bracket x 360mm to order" at bounding box center [471, 484] width 428 height 46
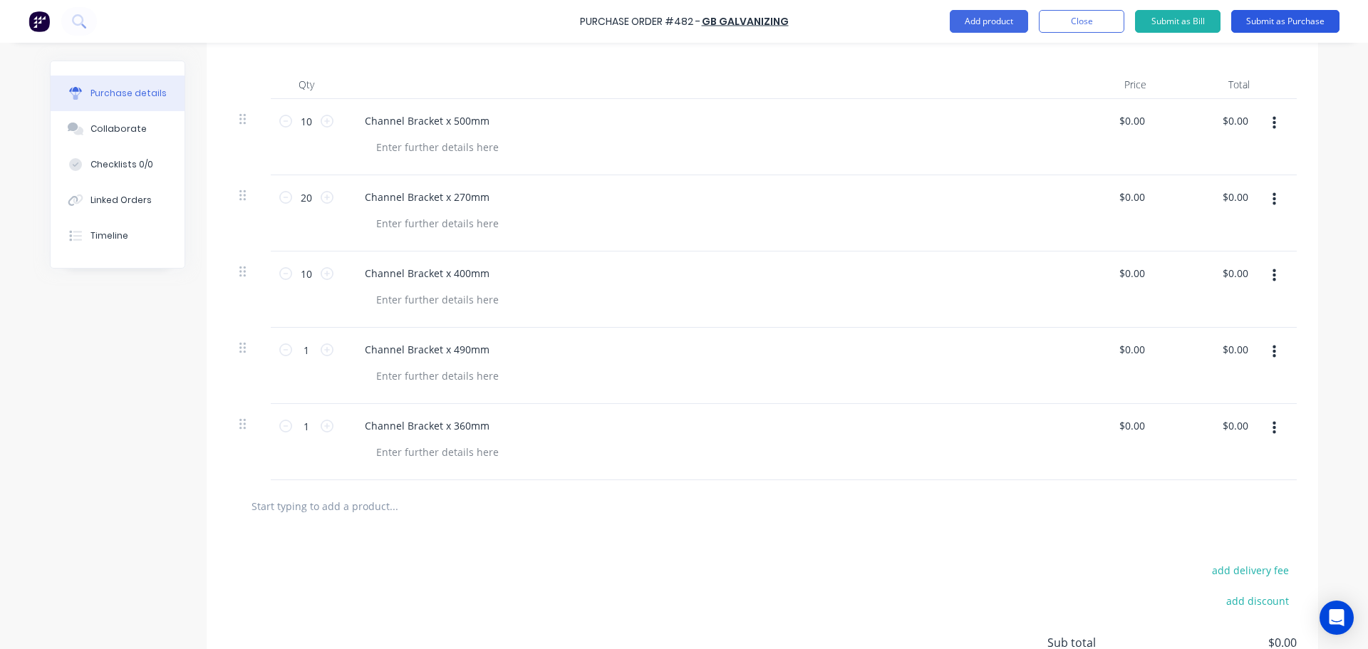
click at [1313, 19] on button "Submit as Purchase" at bounding box center [1285, 21] width 108 height 23
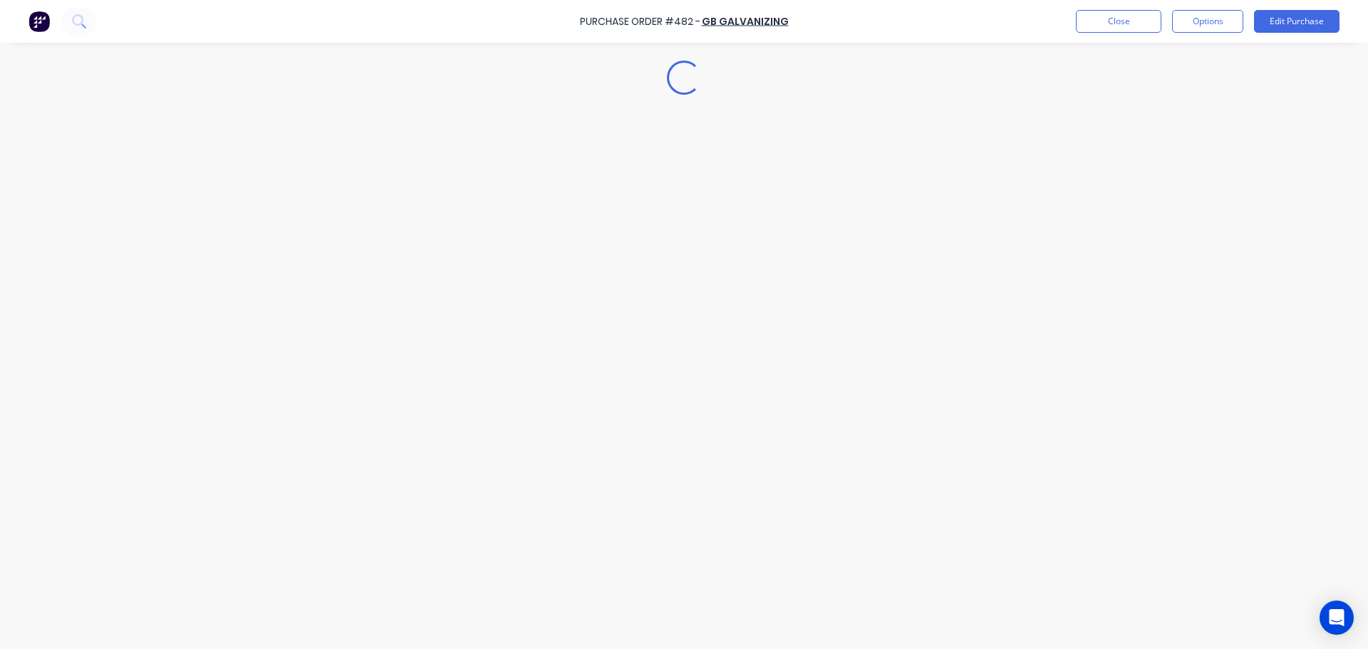
scroll to position [0, 0]
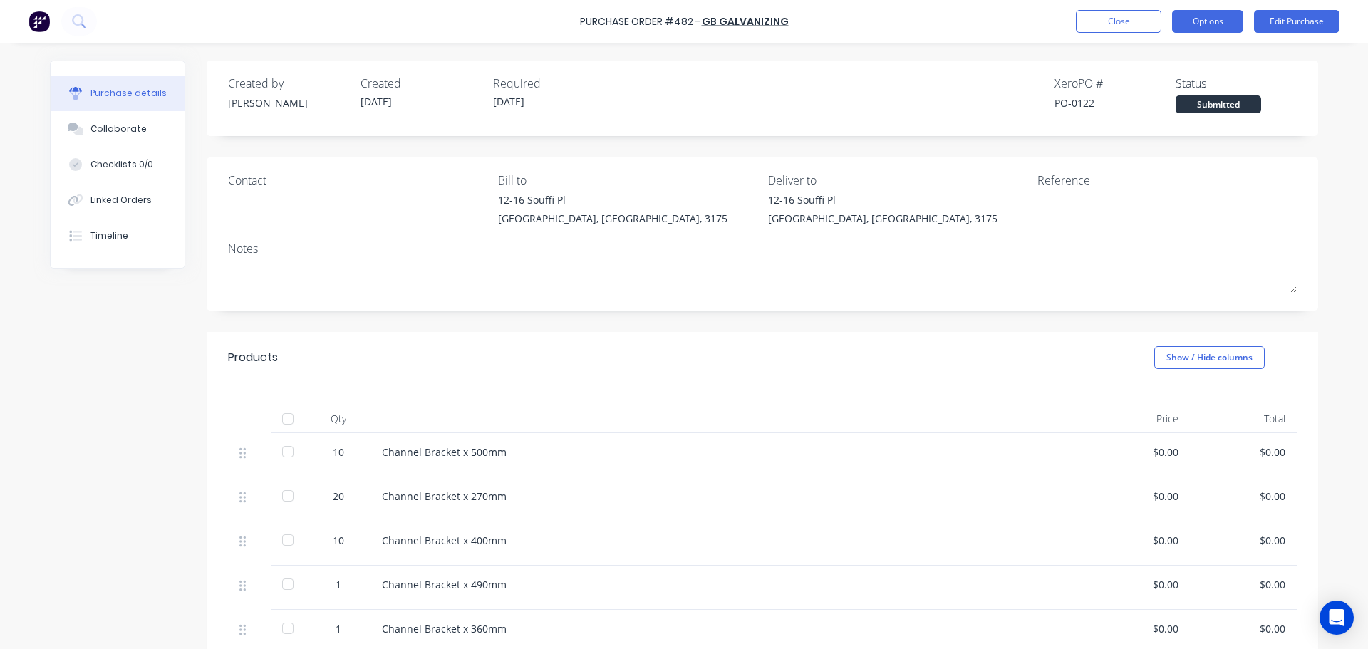
click at [1206, 24] on button "Options" at bounding box center [1207, 21] width 71 height 23
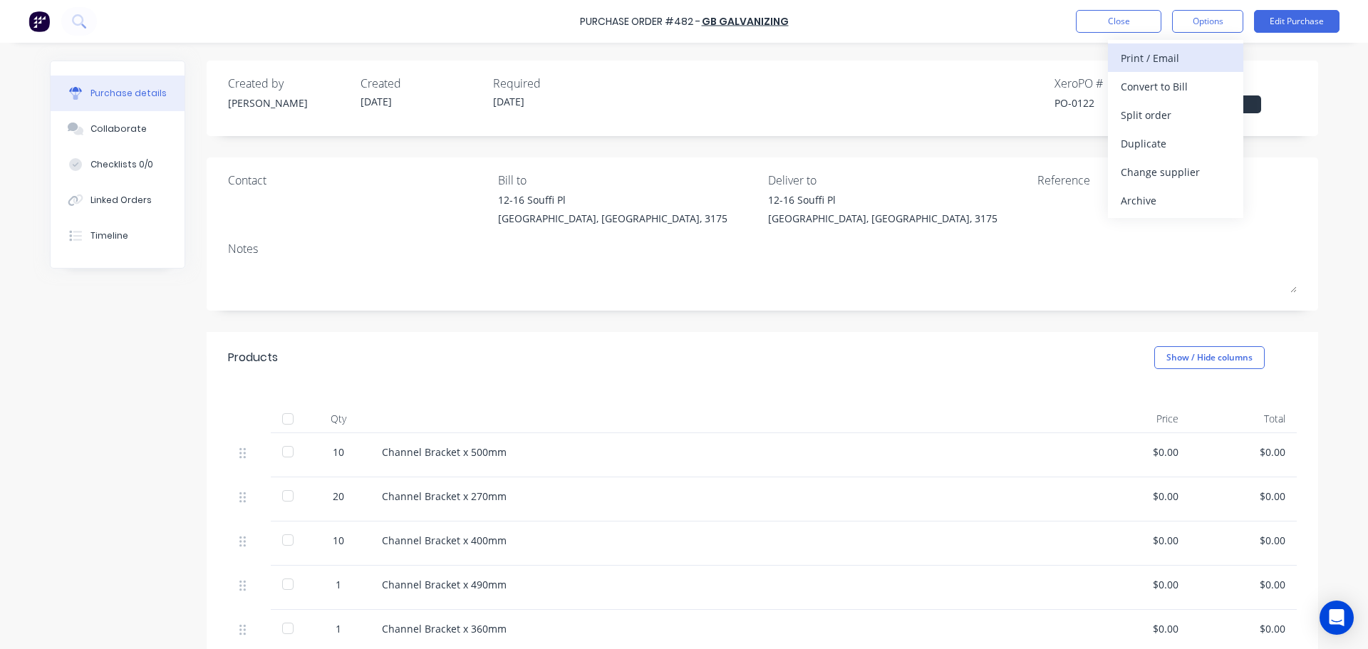
click at [1196, 63] on div "Print / Email" at bounding box center [1176, 58] width 110 height 21
click at [1198, 108] on div "Without pricing" at bounding box center [1176, 115] width 110 height 21
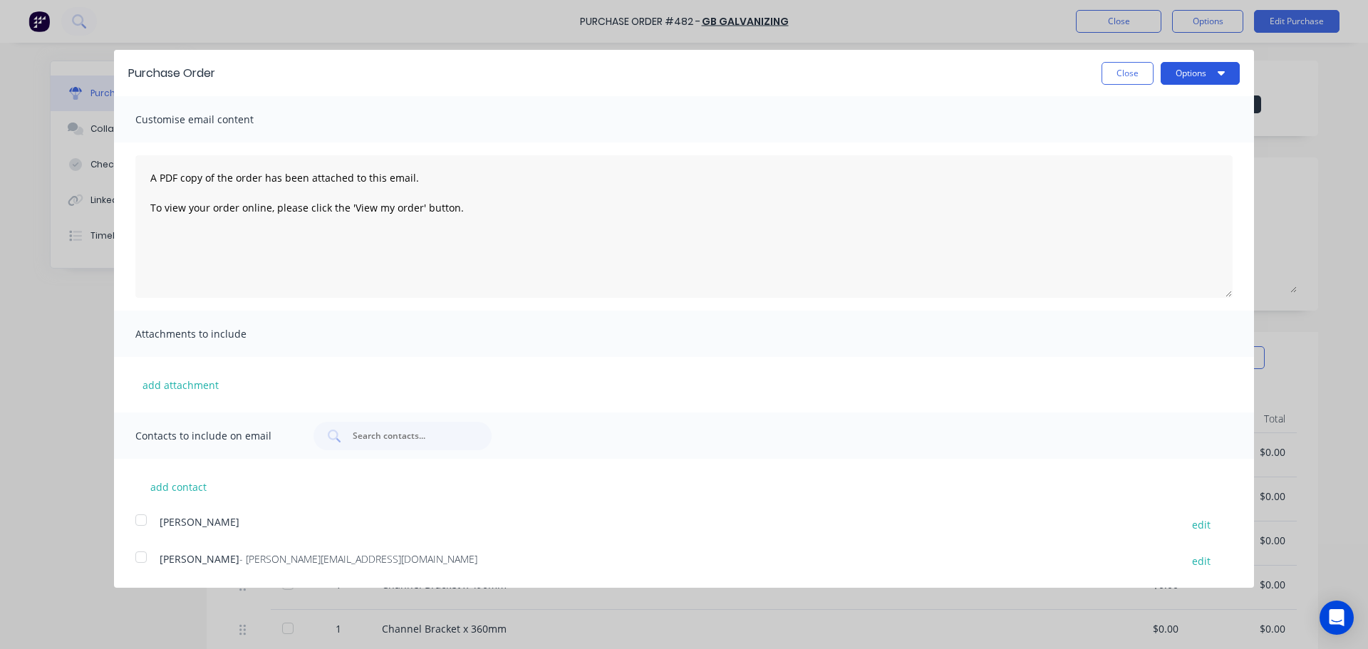
click at [1187, 76] on button "Options" at bounding box center [1200, 73] width 79 height 23
click at [1196, 107] on div "Print" at bounding box center [1172, 109] width 110 height 21
